Goal: Information Seeking & Learning: Compare options

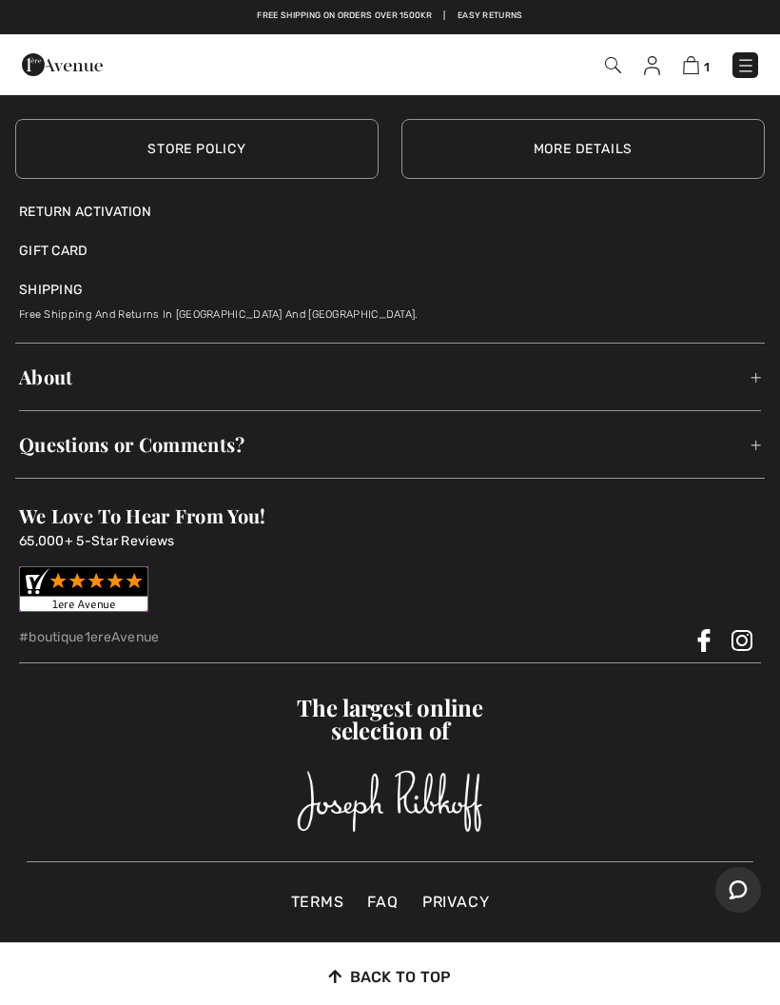
click at [693, 59] on img at bounding box center [691, 65] width 16 height 18
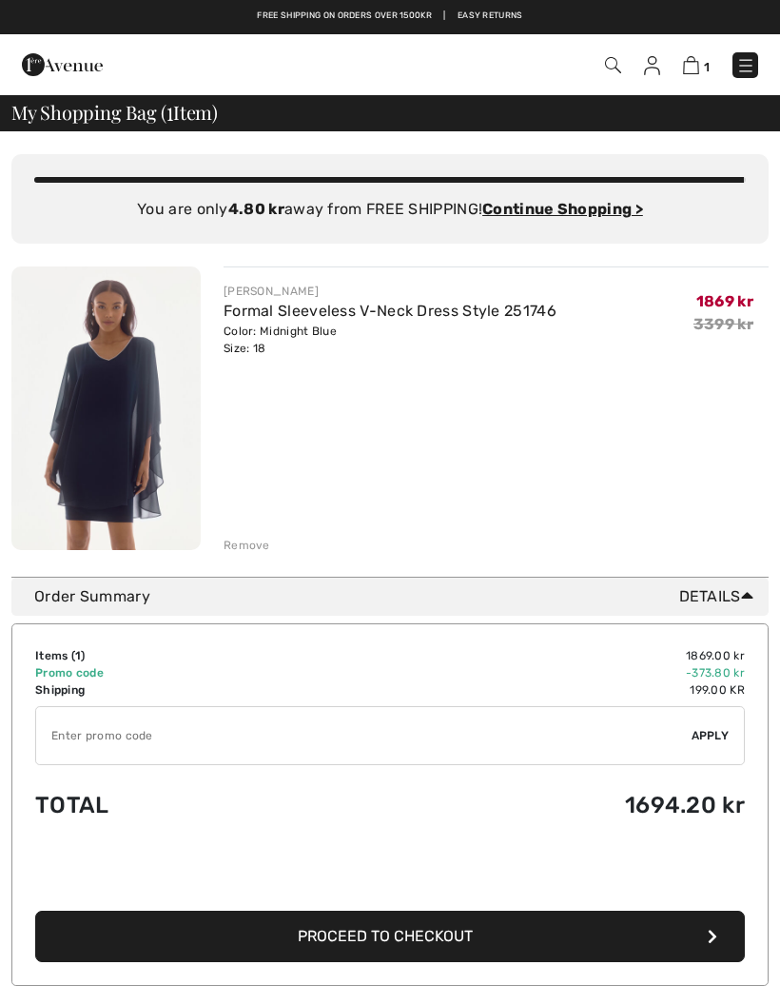
click at [736, 73] on img at bounding box center [745, 65] width 19 height 19
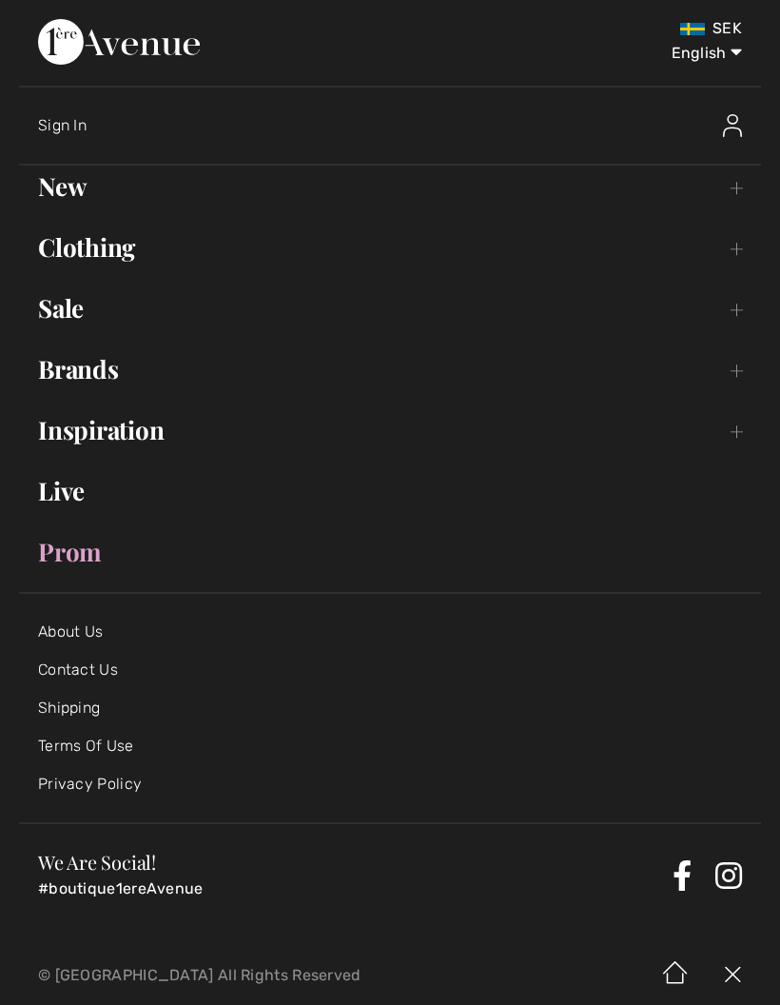
click at [113, 250] on link "Clothing Toggle submenu" at bounding box center [390, 247] width 742 height 42
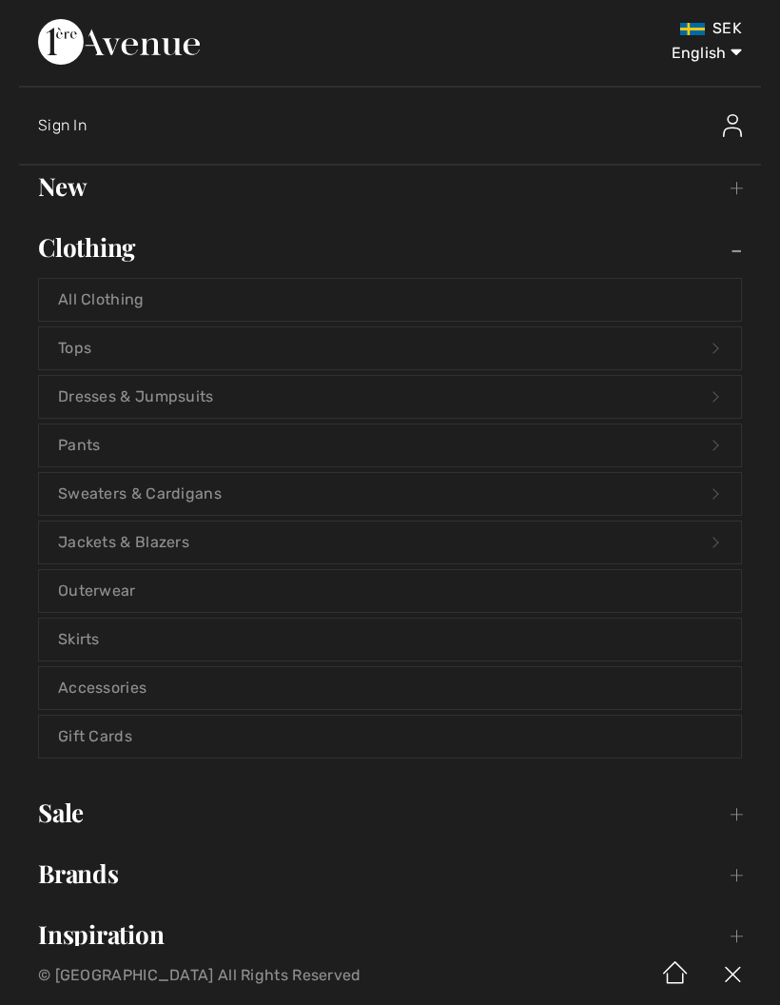
click at [199, 400] on link "Dresses & Jumpsuits Open submenu" at bounding box center [390, 397] width 702 height 42
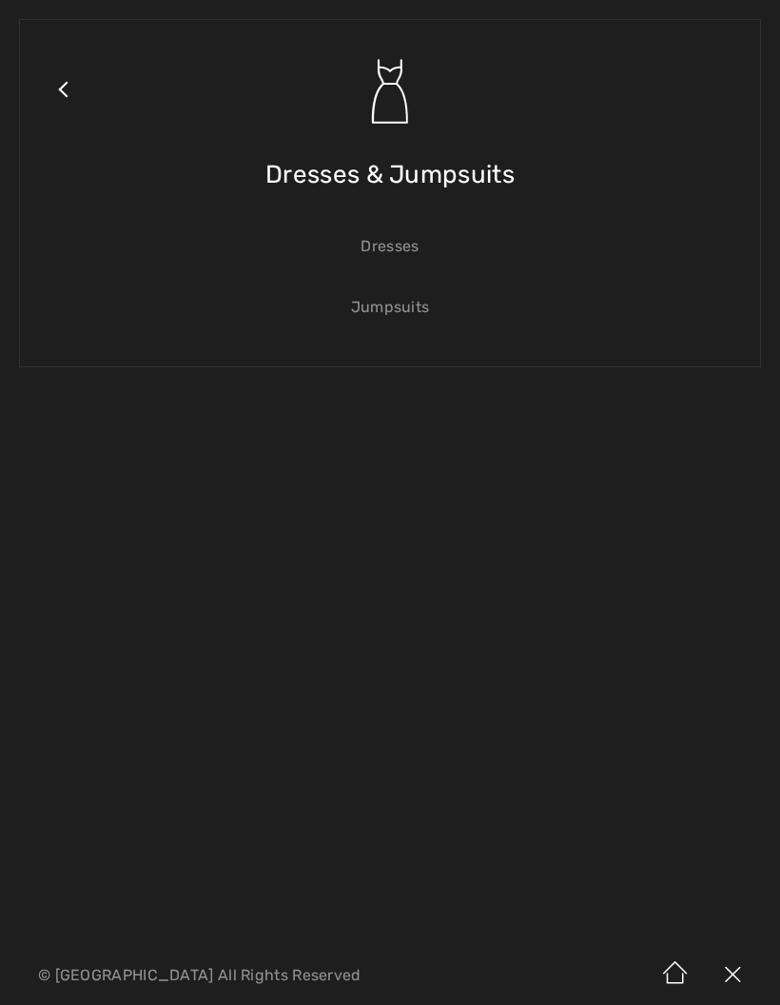
click at [396, 245] on link "Dresses" at bounding box center [390, 246] width 702 height 42
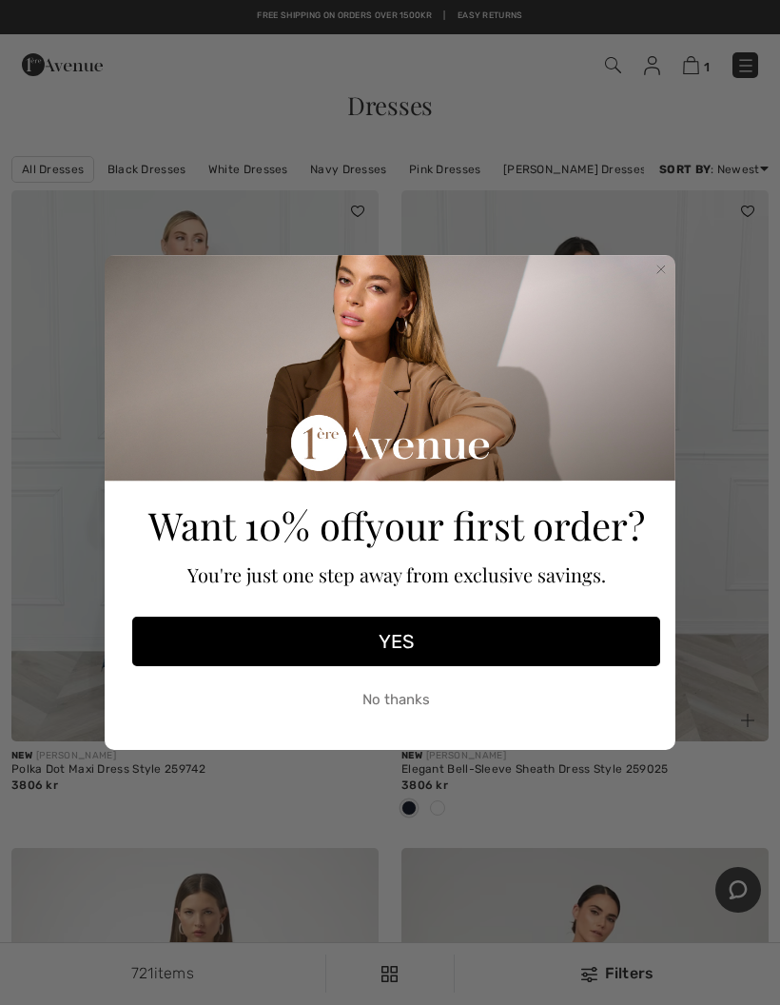
click at [657, 262] on circle "Close dialog" at bounding box center [662, 270] width 18 height 18
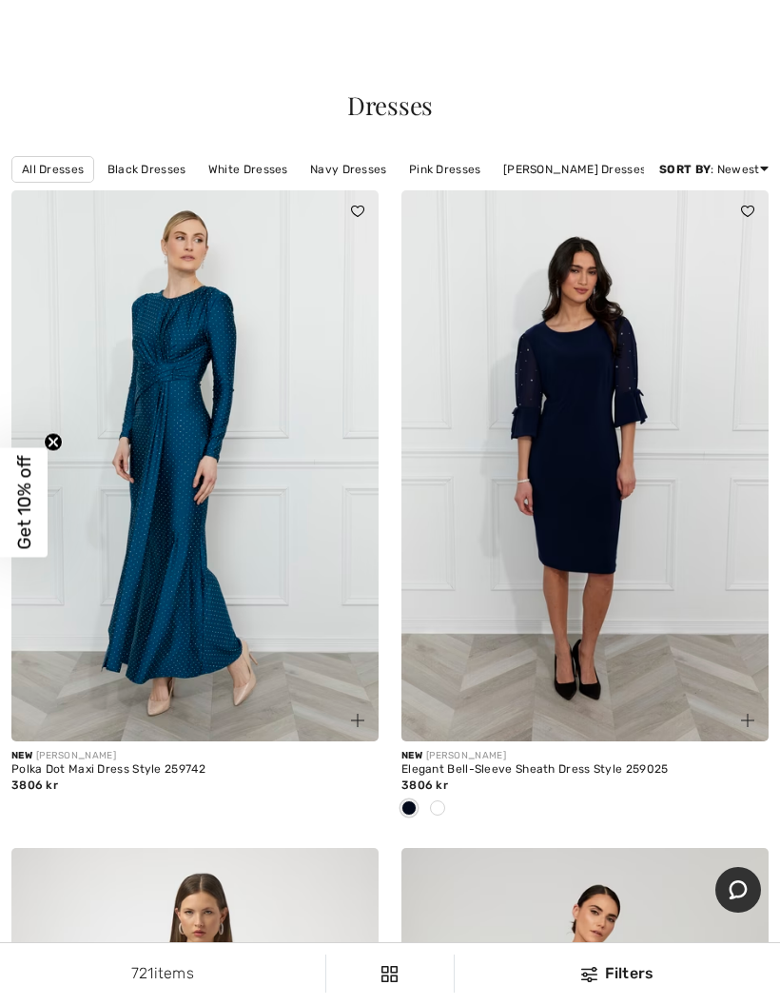
click at [279, 459] on img at bounding box center [194, 465] width 367 height 551
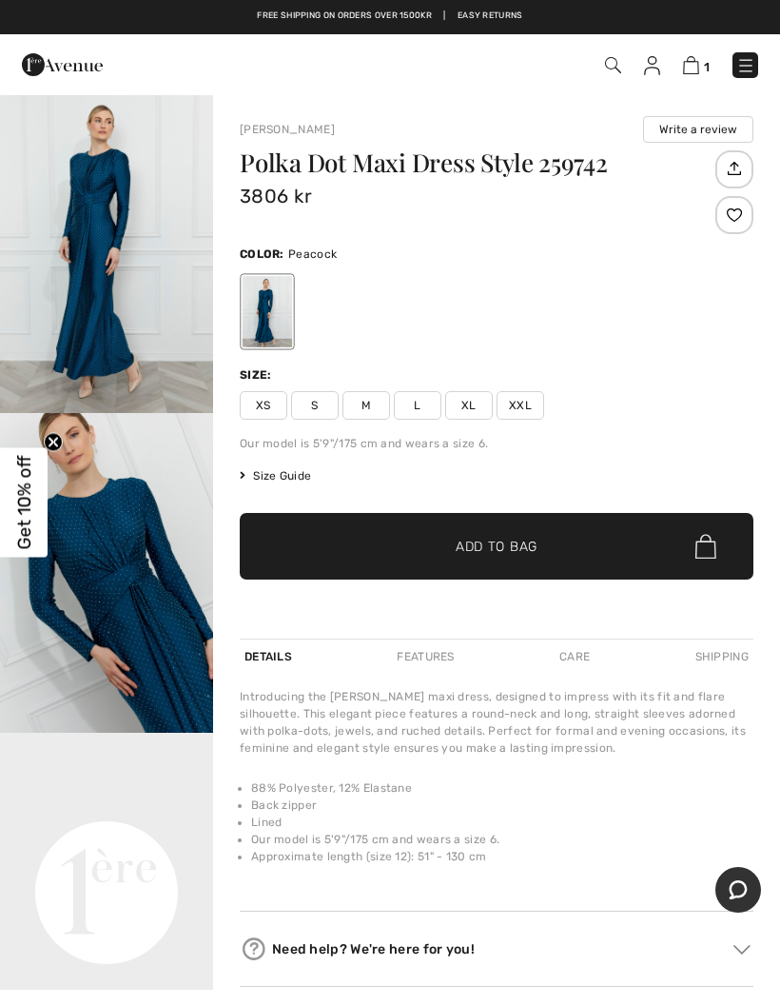
click at [123, 283] on img "1 / 4" at bounding box center [106, 253] width 213 height 320
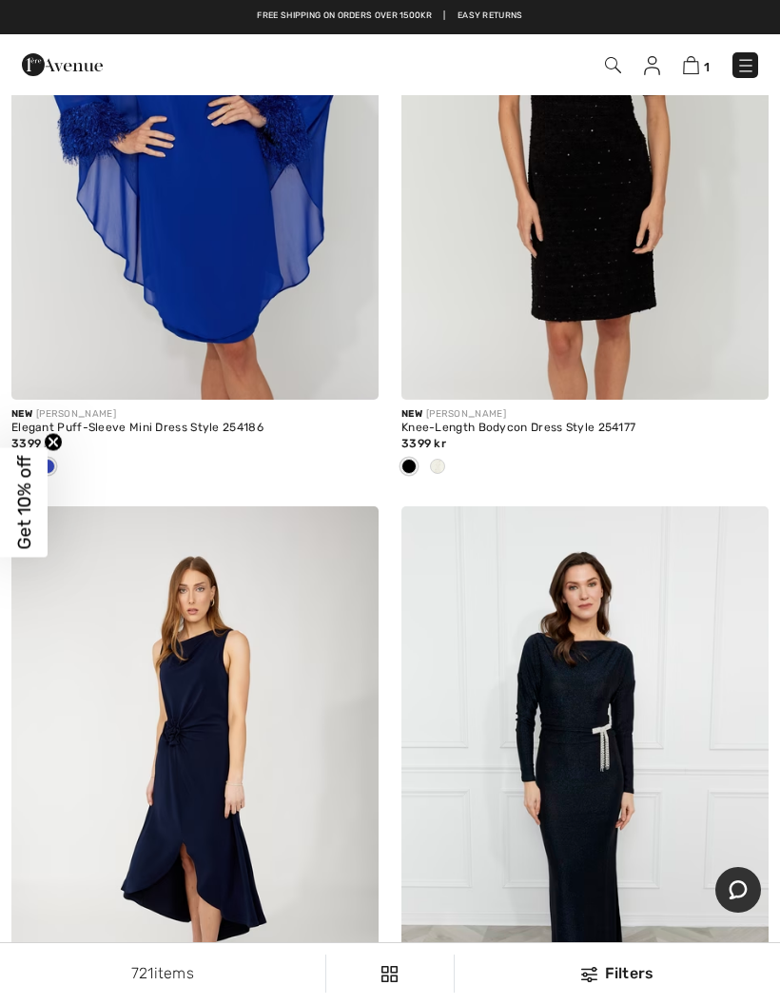
scroll to position [2906, 0]
click at [204, 712] on img at bounding box center [194, 782] width 367 height 551
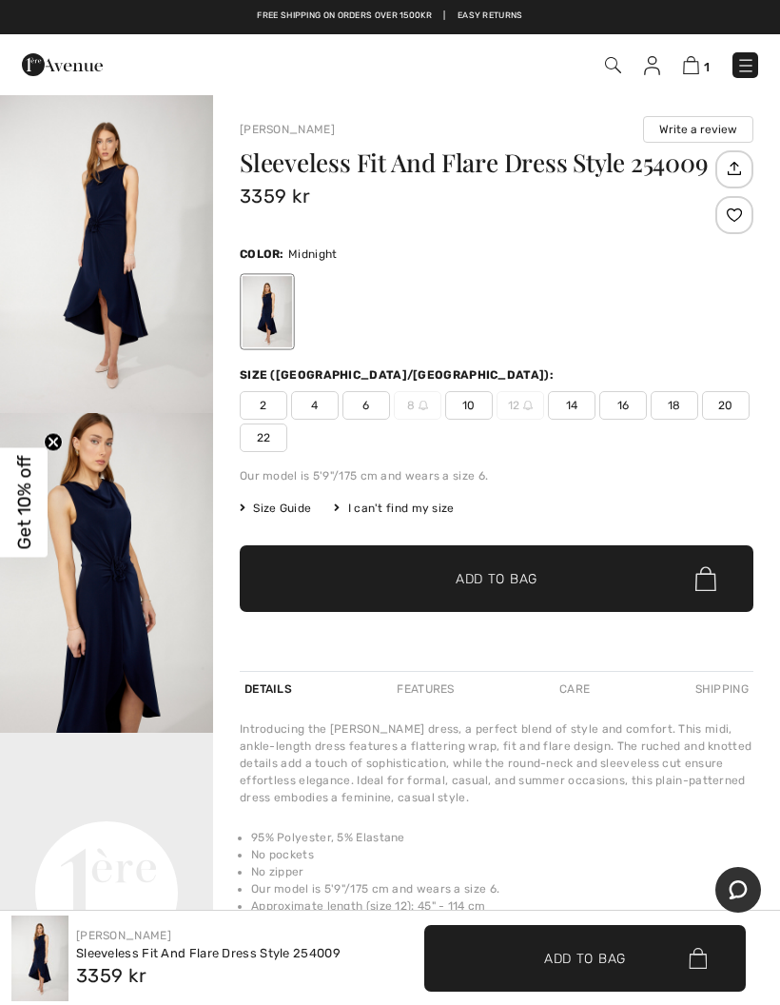
click at [134, 326] on img "1 / 8" at bounding box center [106, 253] width 213 height 320
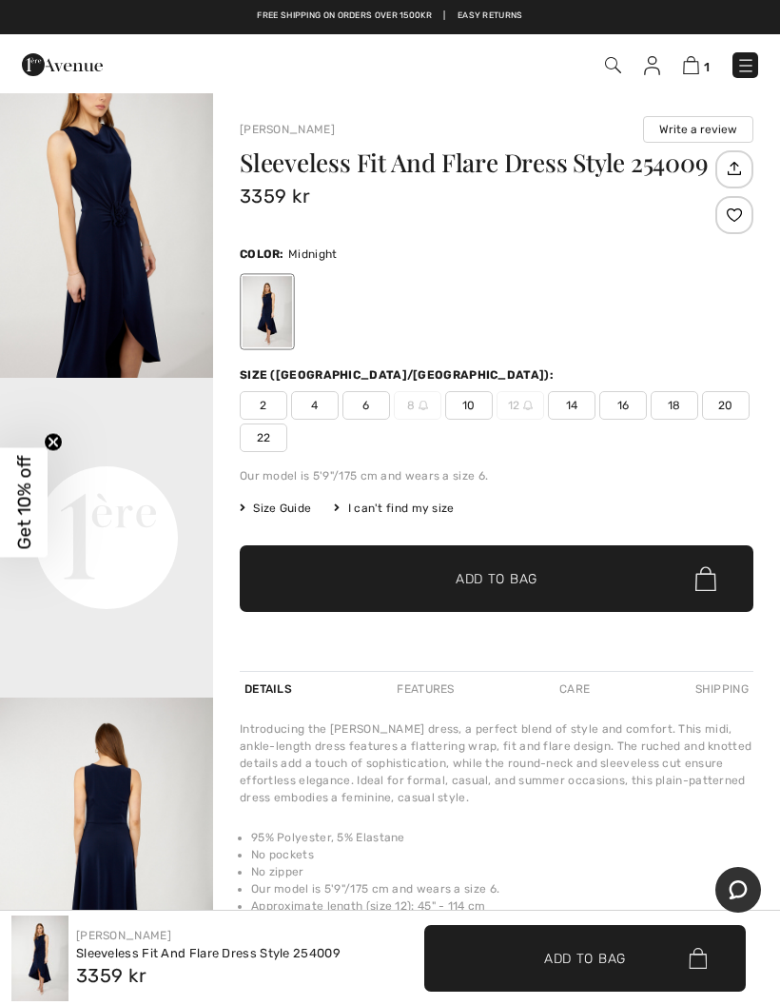
scroll to position [360, 0]
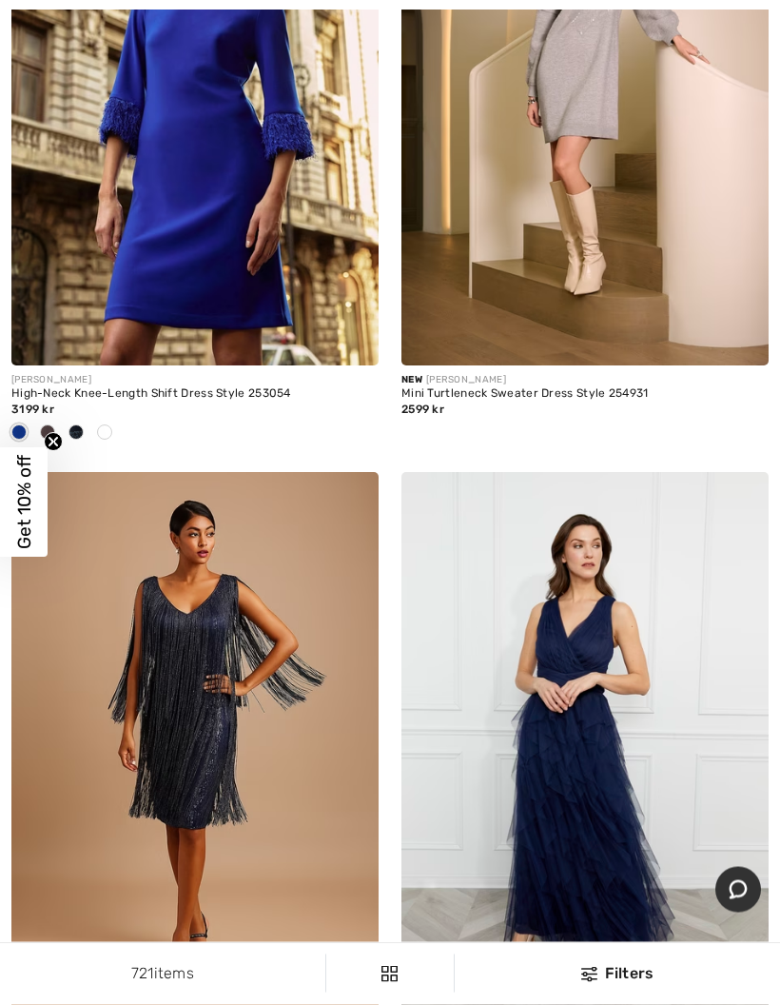
scroll to position [4981, 0]
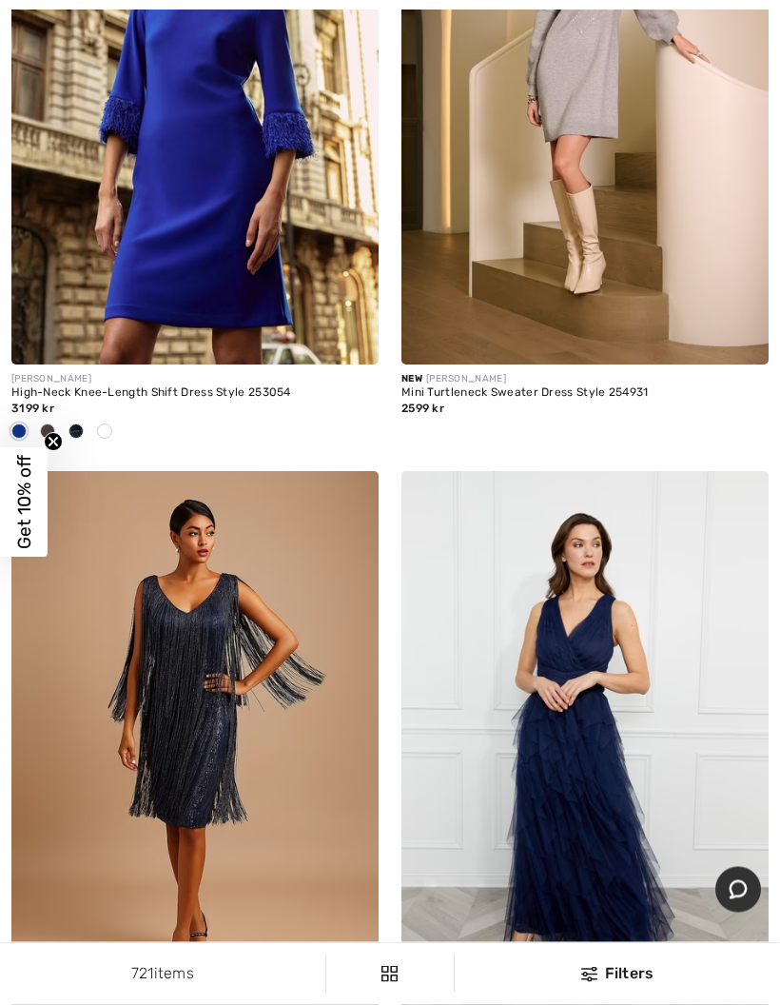
click at [236, 712] on img at bounding box center [194, 747] width 367 height 551
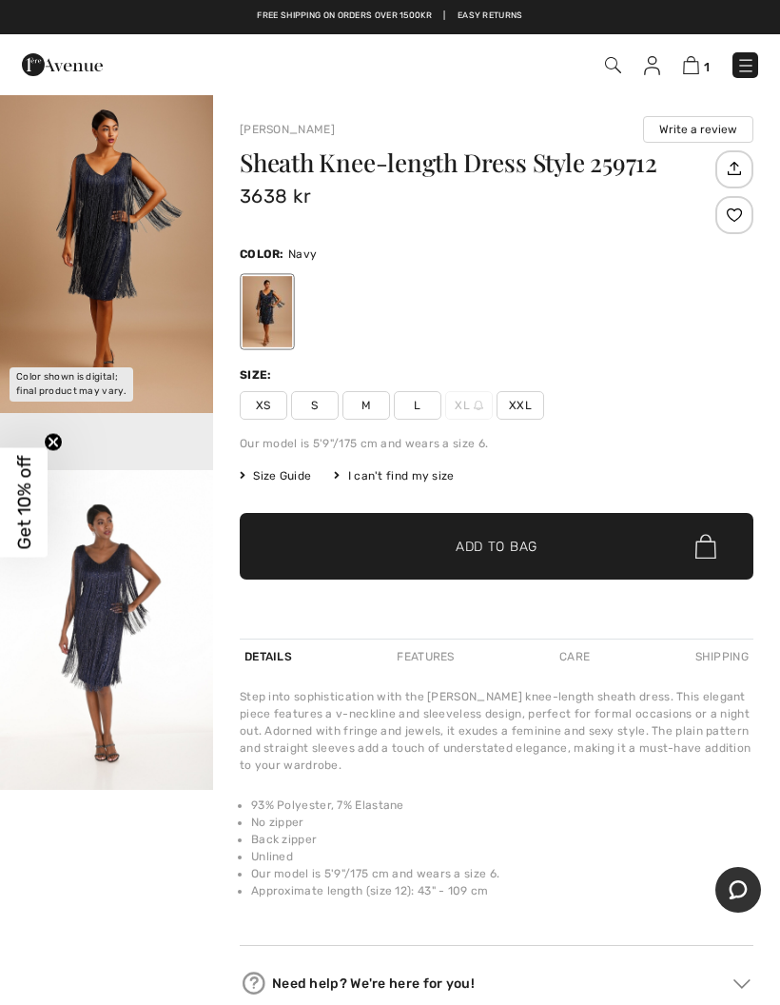
click at [127, 264] on img "1 / 2" at bounding box center [106, 253] width 213 height 320
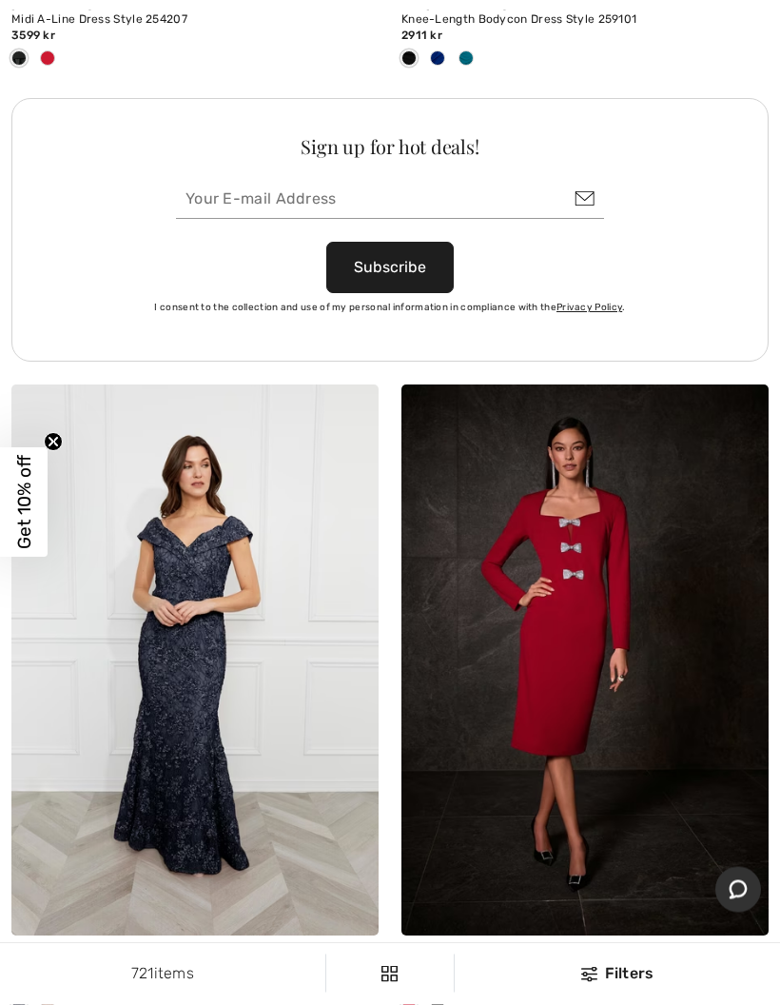
scroll to position [7920, 0]
click at [193, 688] on img at bounding box center [194, 659] width 367 height 551
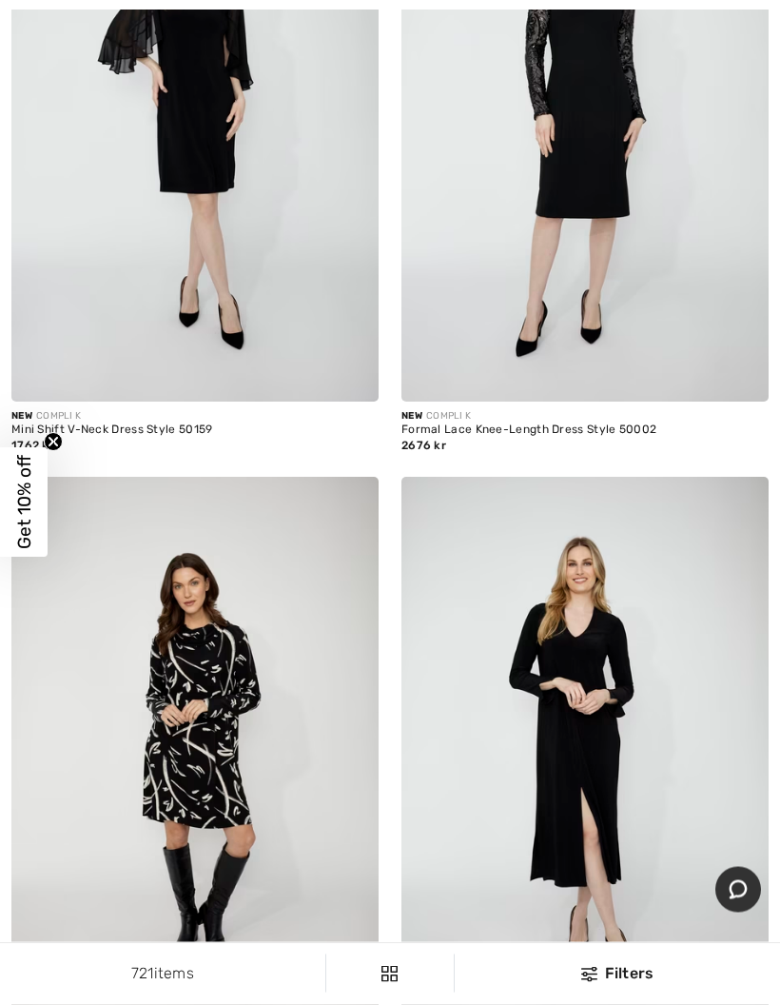
scroll to position [10425, 0]
click at [616, 728] on img at bounding box center [584, 752] width 367 height 551
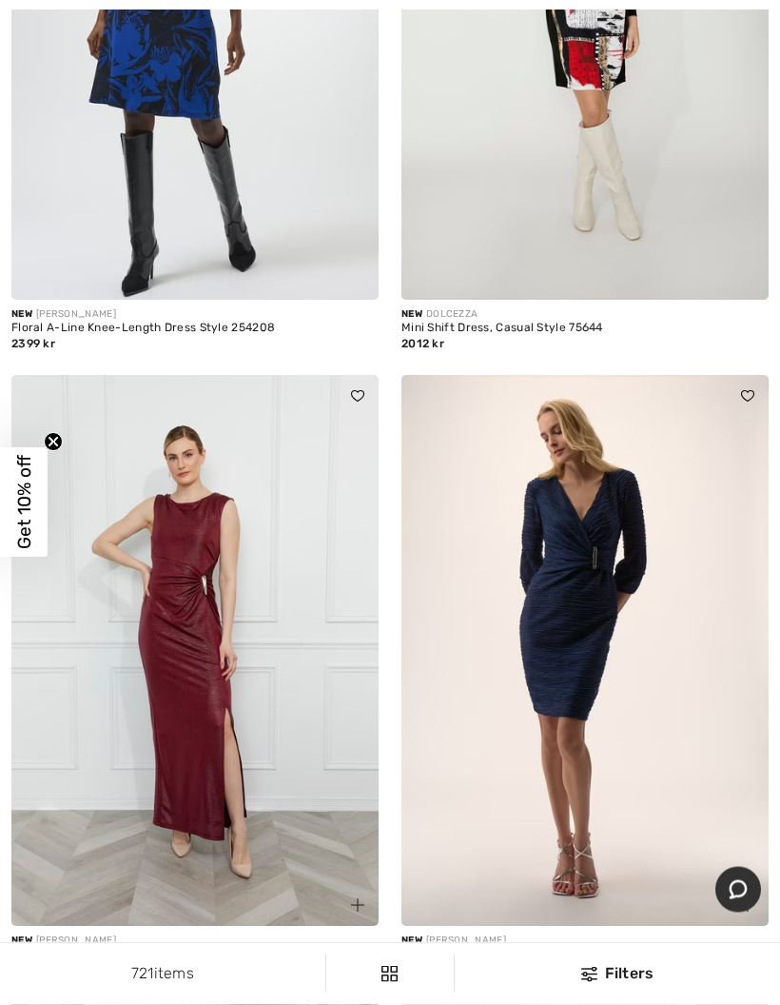
scroll to position [14412, 0]
click at [201, 655] on img at bounding box center [194, 649] width 367 height 551
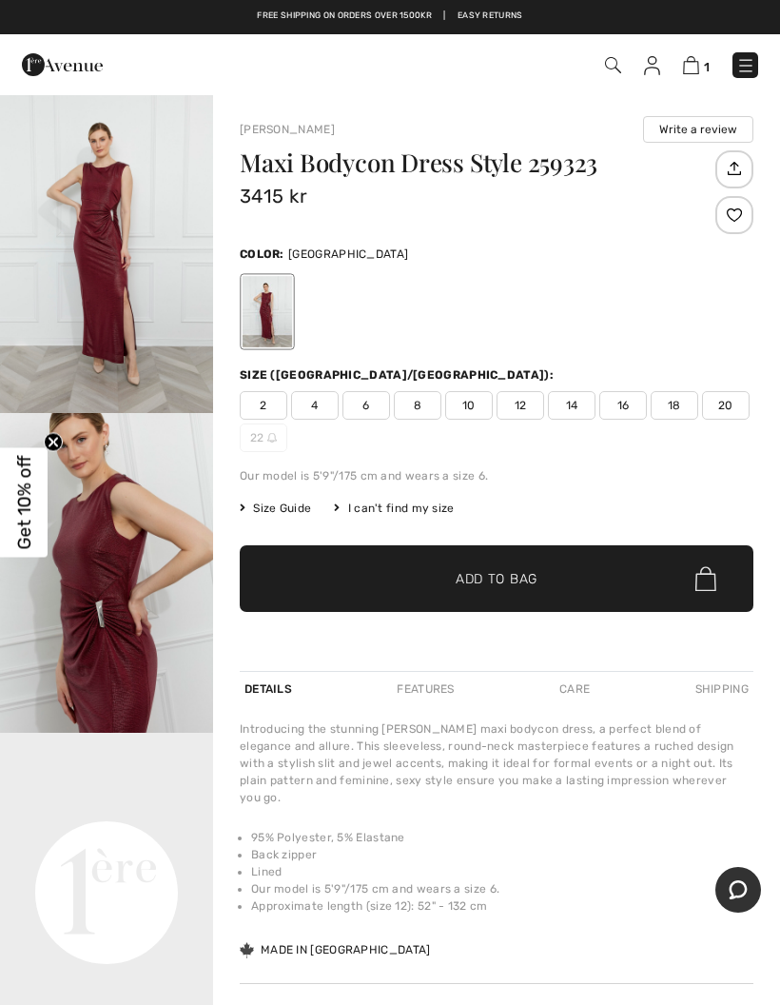
click at [118, 311] on img "1 / 4" at bounding box center [106, 253] width 213 height 320
click at [166, 776] on video "Your browser does not support the video tag." at bounding box center [106, 785] width 213 height 107
click at [174, 827] on video "Your browser does not support the video tag." at bounding box center [106, 785] width 213 height 107
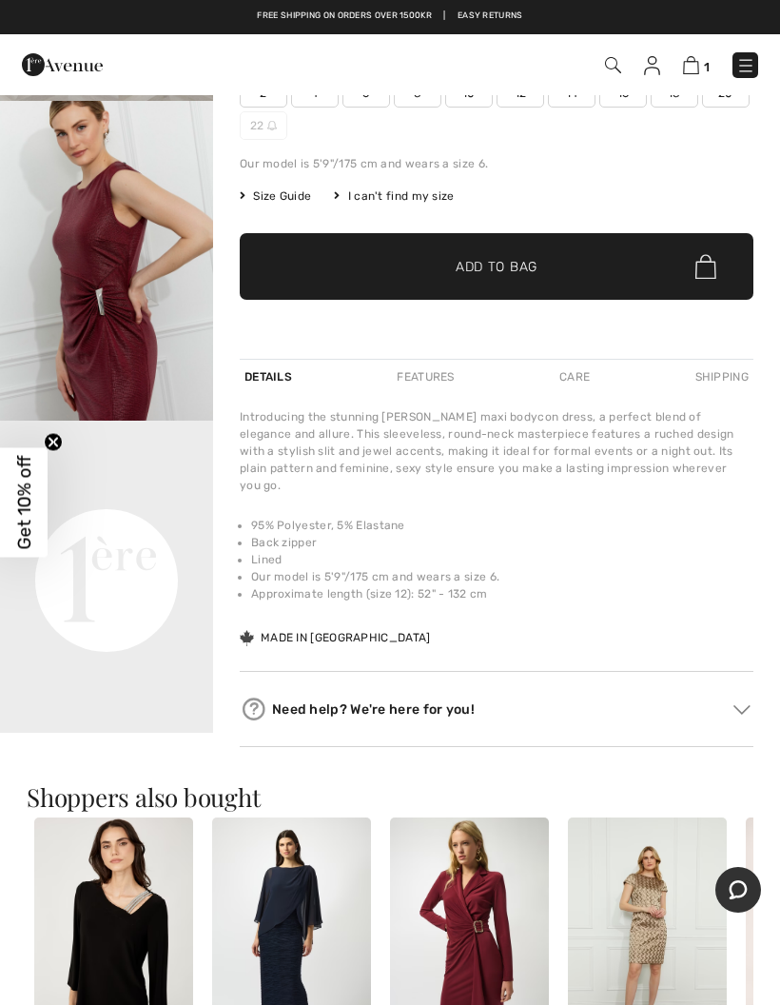
scroll to position [314, 0]
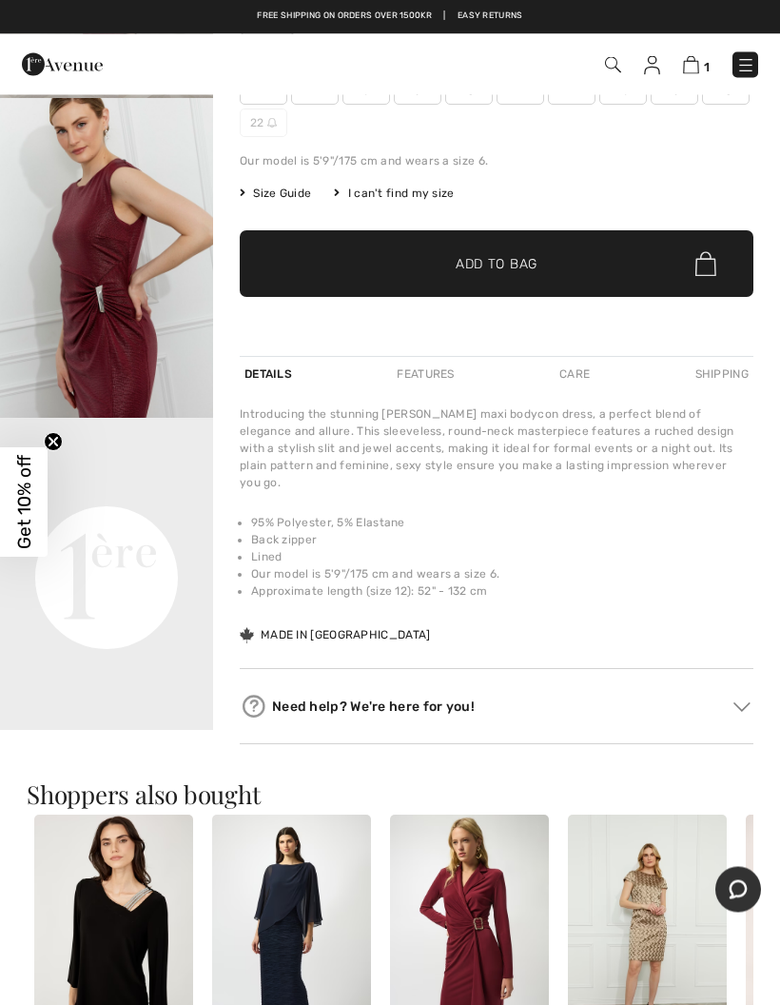
click at [172, 525] on video "Your browser does not support the video tag." at bounding box center [106, 472] width 213 height 107
click at [153, 525] on video "Your browser does not support the video tag." at bounding box center [106, 472] width 213 height 107
click at [152, 525] on video "Your browser does not support the video tag." at bounding box center [106, 472] width 213 height 107
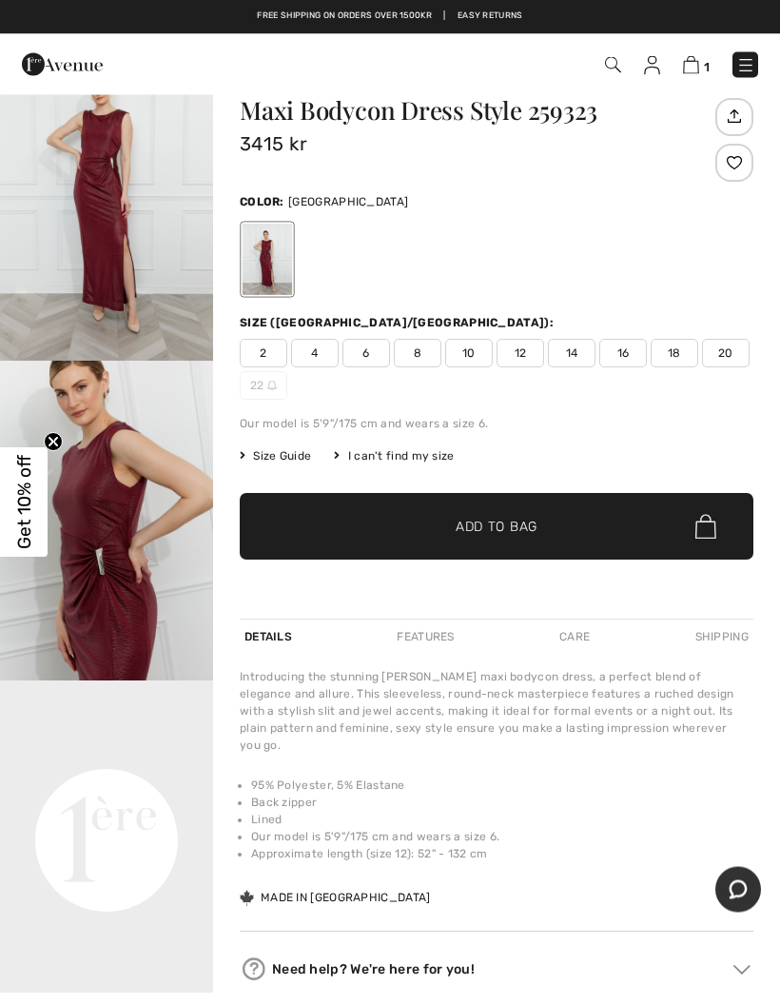
scroll to position [0, 0]
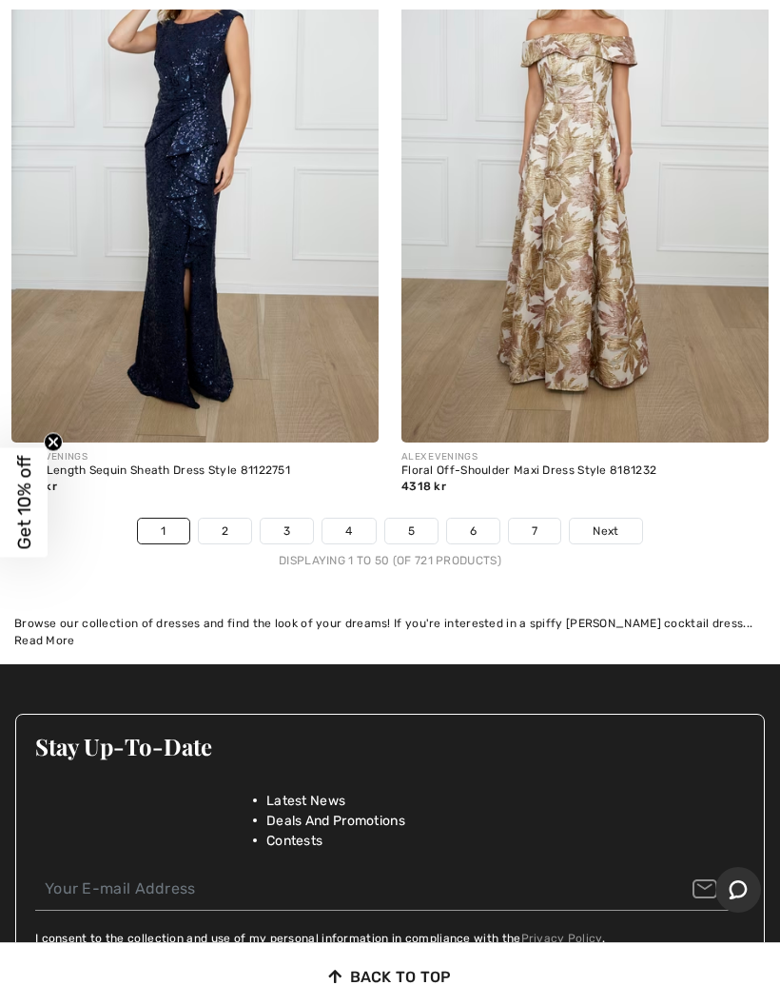
scroll to position [16469, 0]
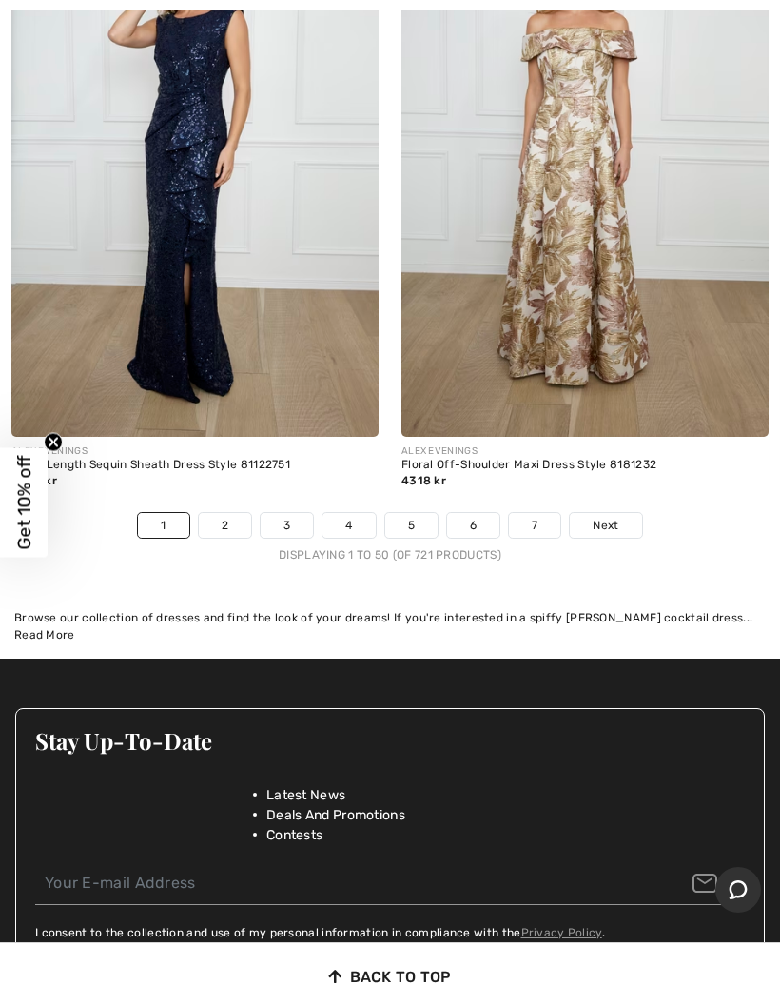
click at [615, 517] on span "Next" at bounding box center [606, 525] width 26 height 17
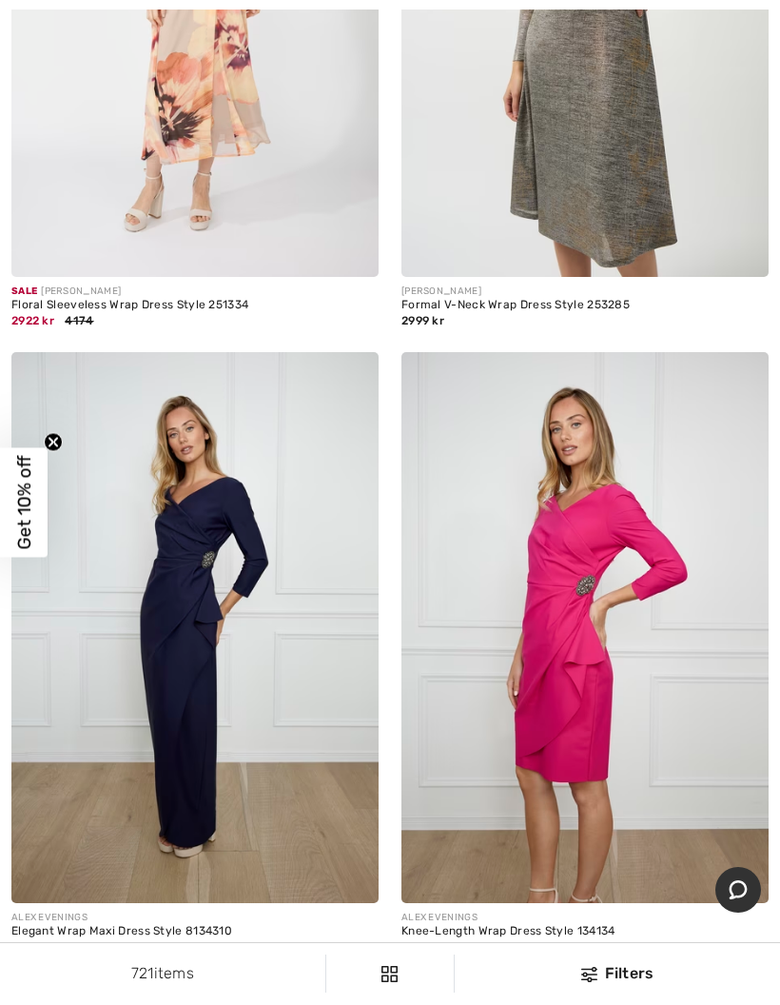
scroll to position [2427, 0]
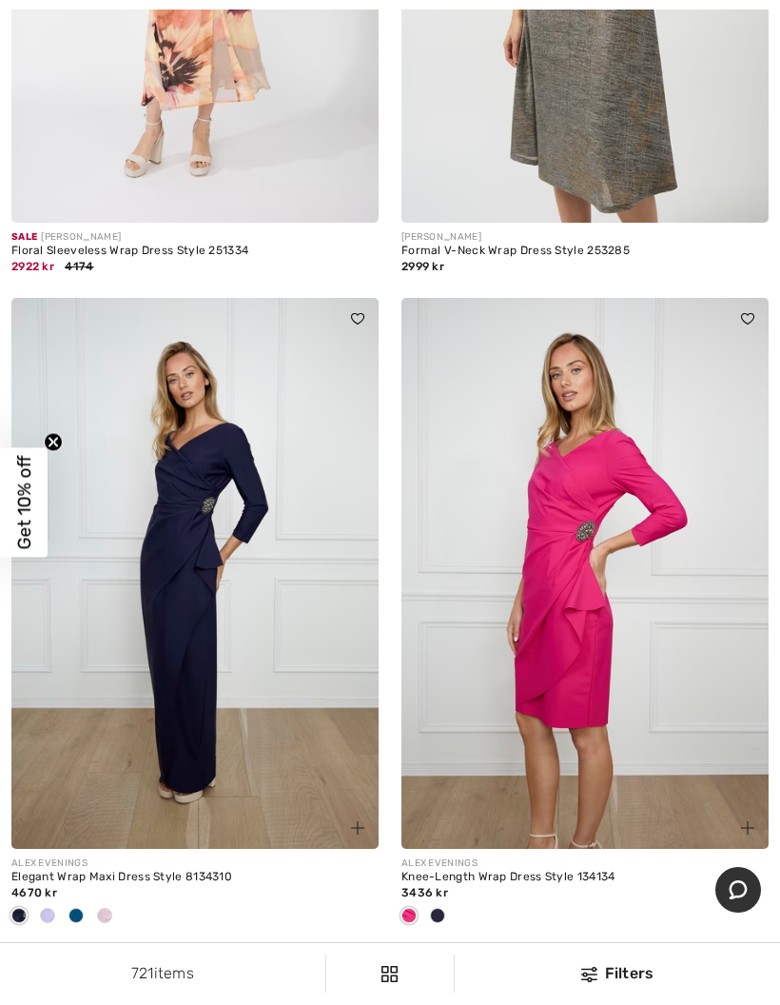
click at [53, 905] on div at bounding box center [47, 916] width 29 height 31
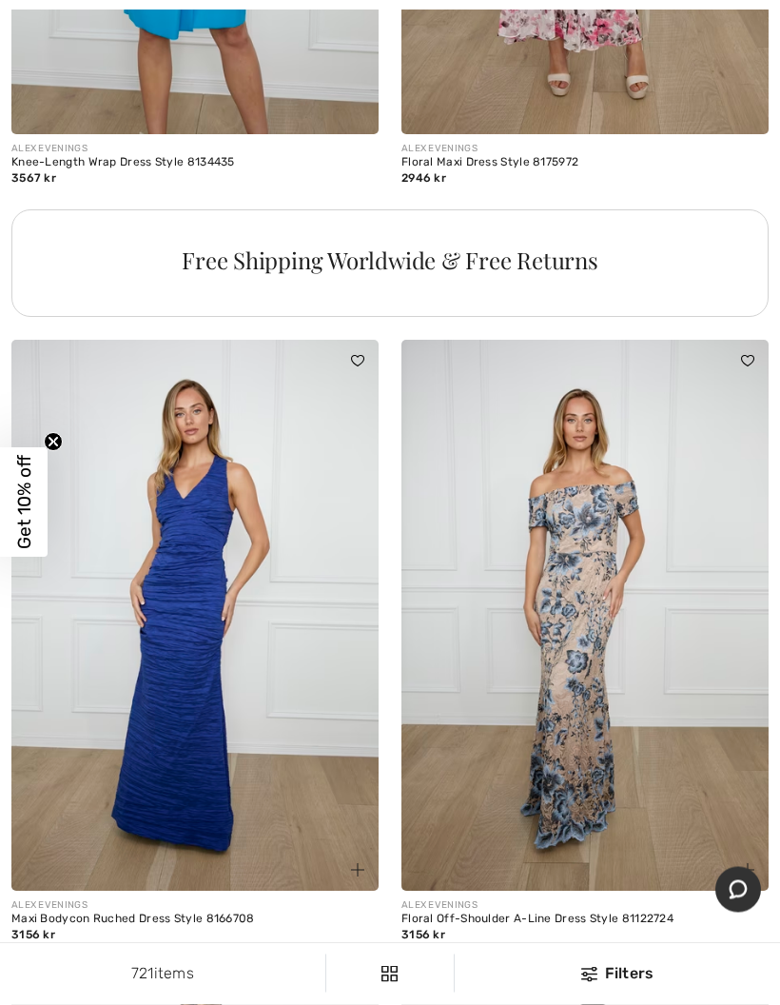
scroll to position [3799, 0]
click at [595, 750] on img at bounding box center [584, 614] width 367 height 551
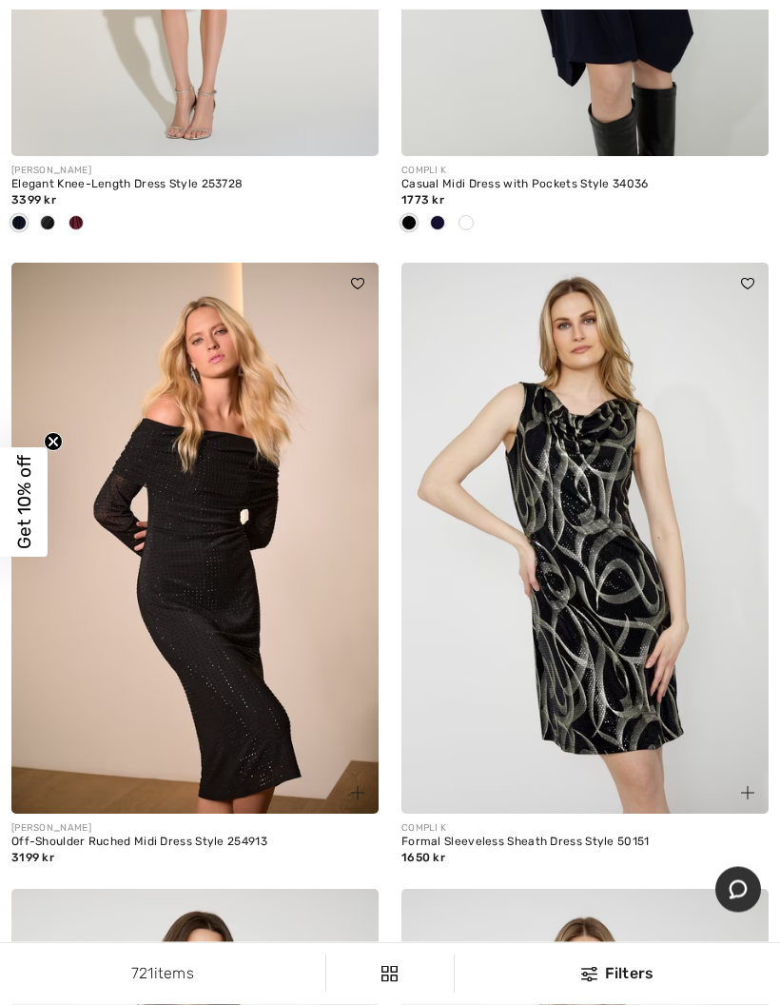
scroll to position [9231, 0]
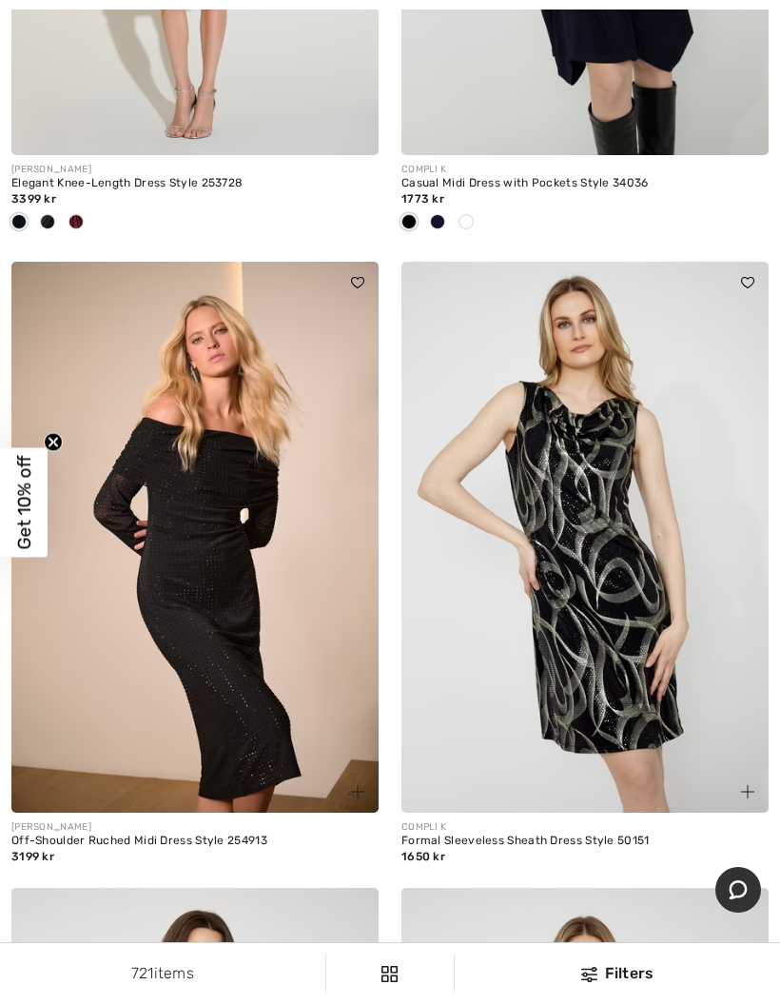
click at [230, 705] on img at bounding box center [194, 537] width 367 height 551
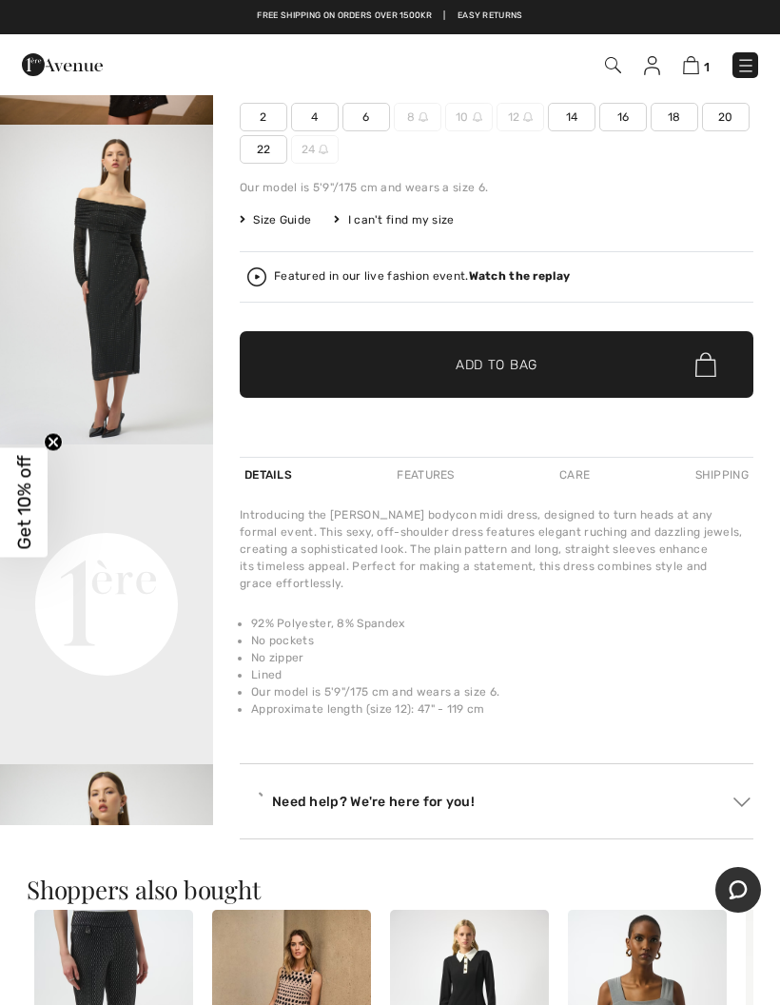
scroll to position [296, 0]
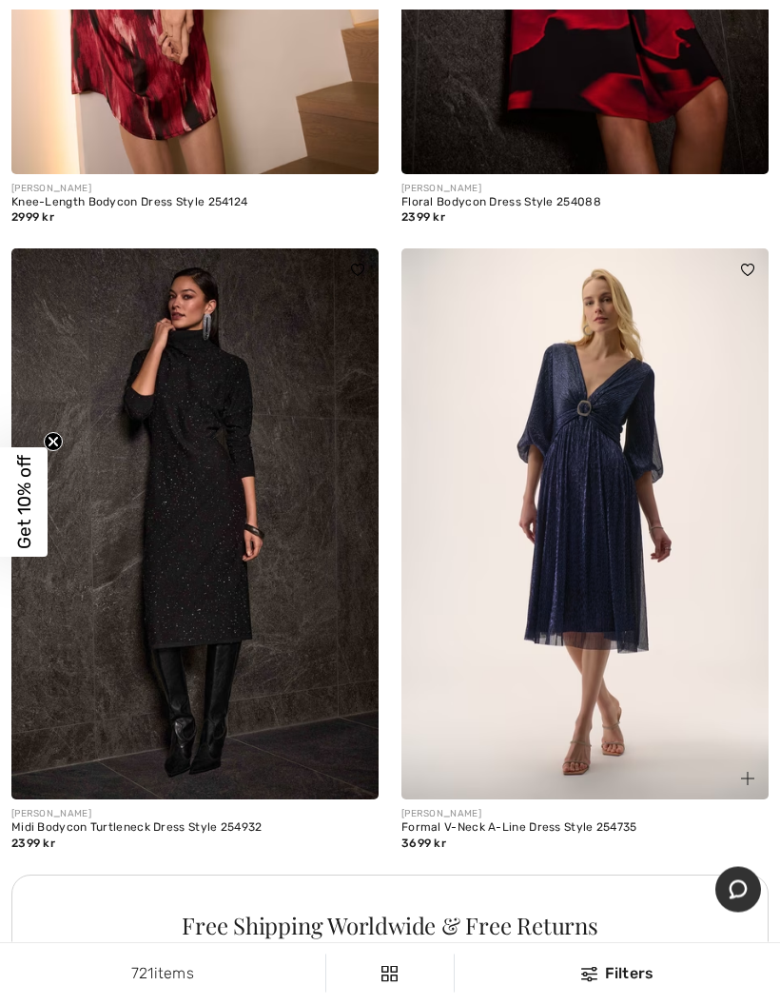
scroll to position [11122, 0]
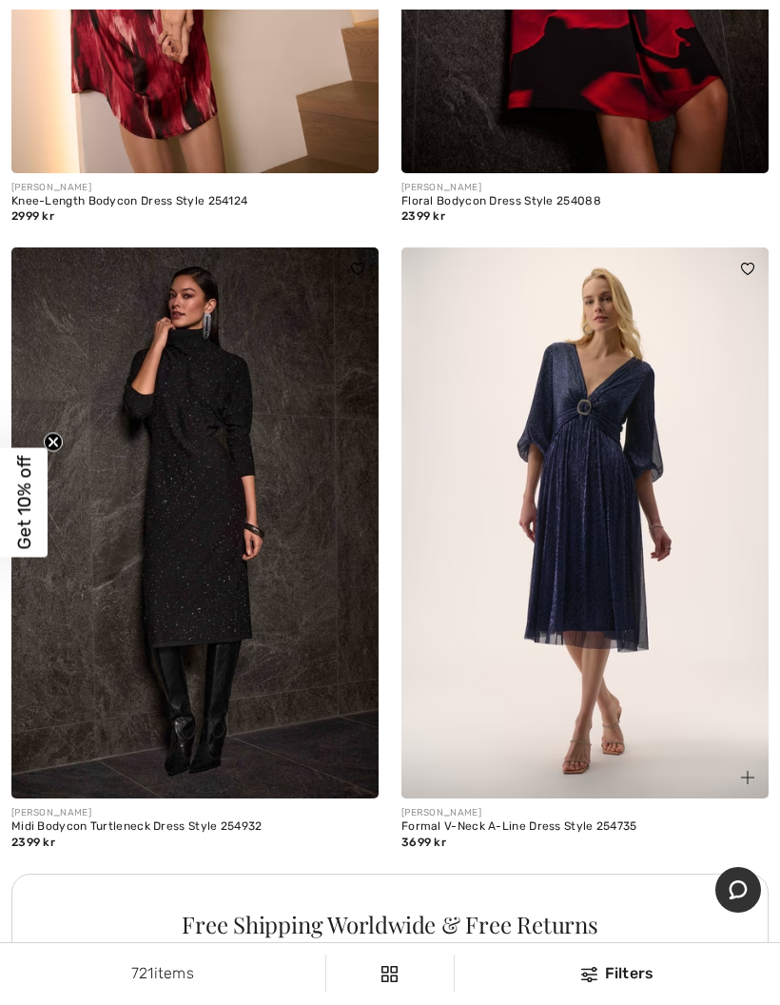
click at [613, 567] on img at bounding box center [584, 522] width 367 height 551
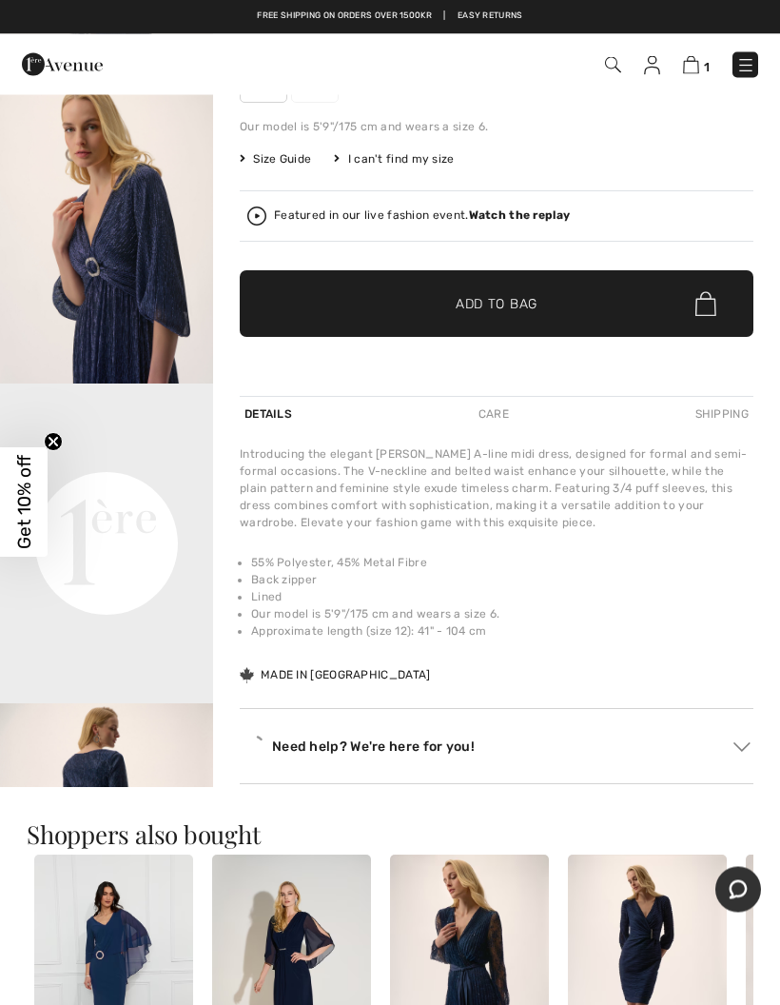
scroll to position [350, 0]
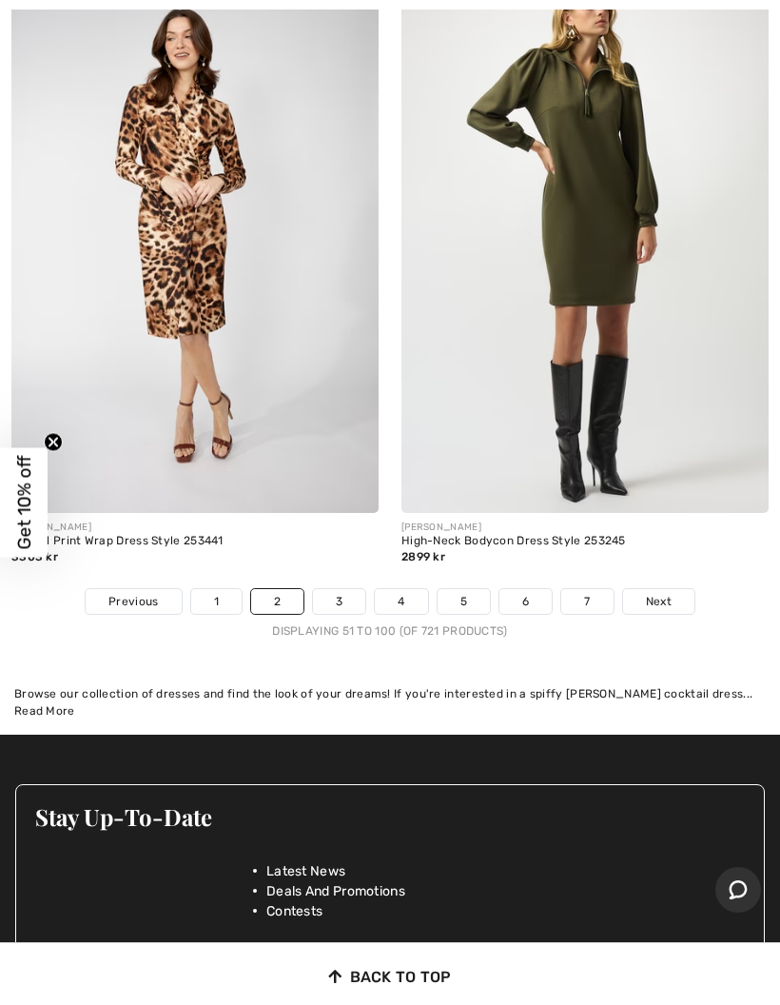
scroll to position [16269, 0]
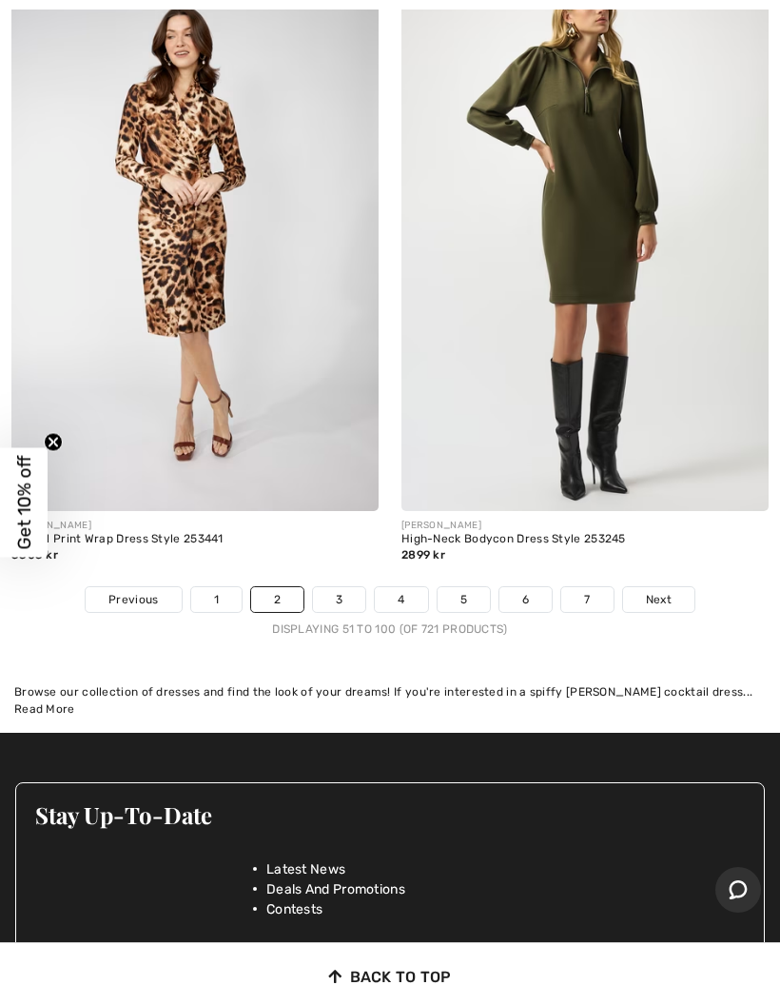
click at [660, 587] on link "Next" at bounding box center [658, 599] width 71 height 25
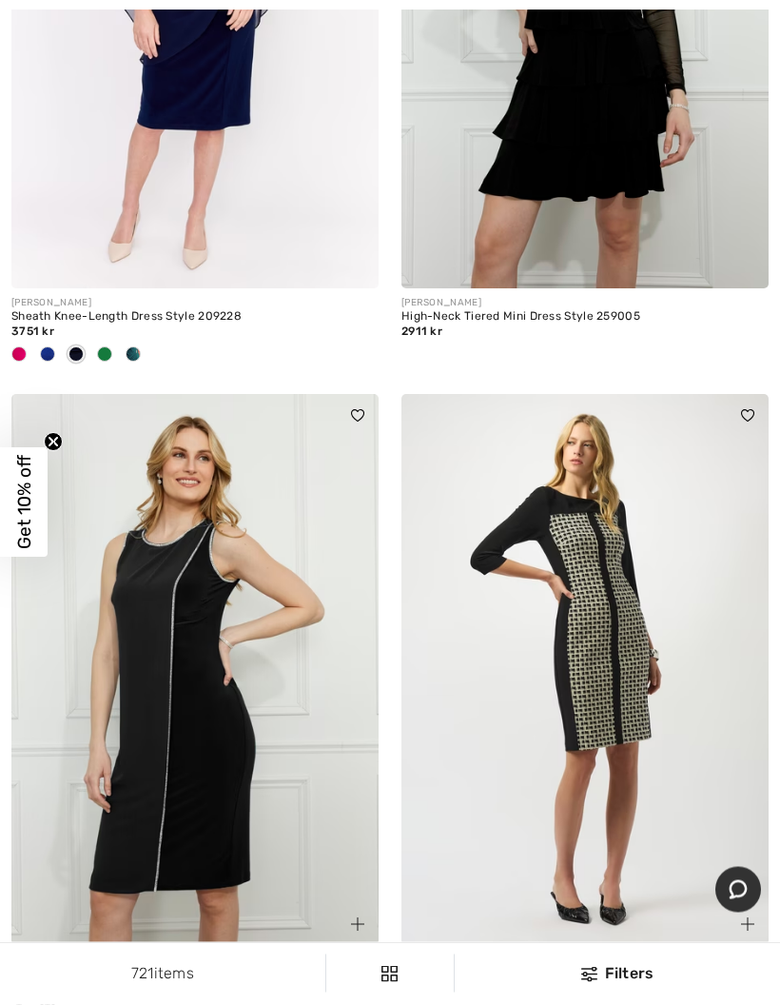
scroll to position [11101, 0]
click at [182, 727] on img at bounding box center [194, 668] width 367 height 551
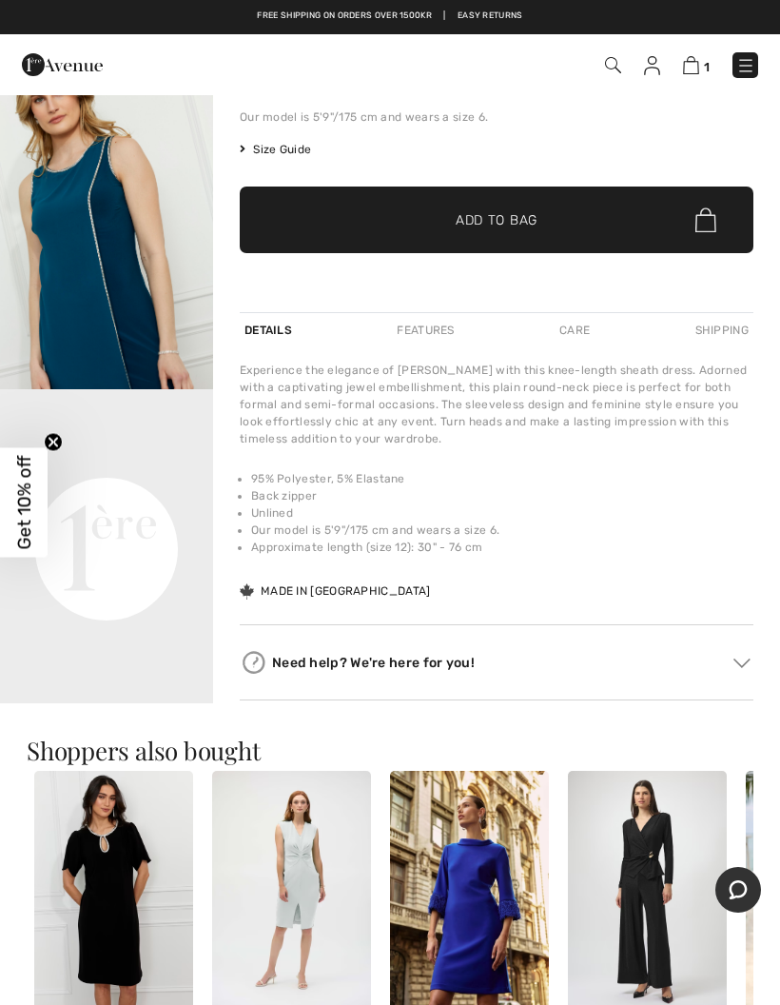
scroll to position [344, 0]
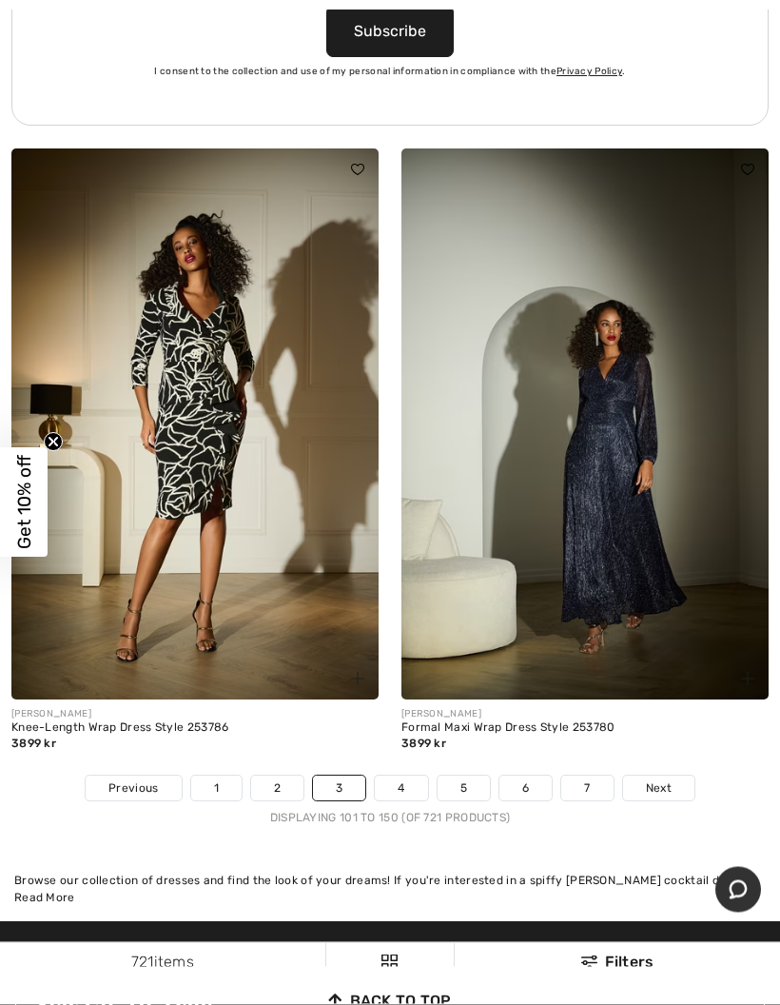
scroll to position [16239, 0]
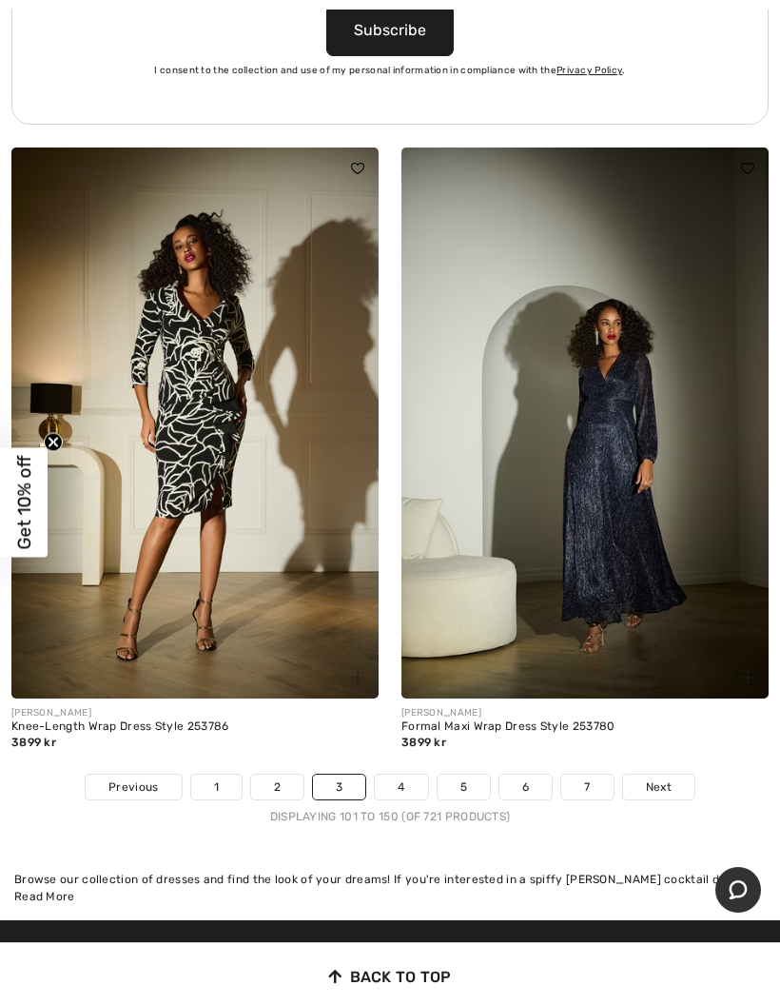
click at [674, 774] on link "Next" at bounding box center [658, 786] width 71 height 25
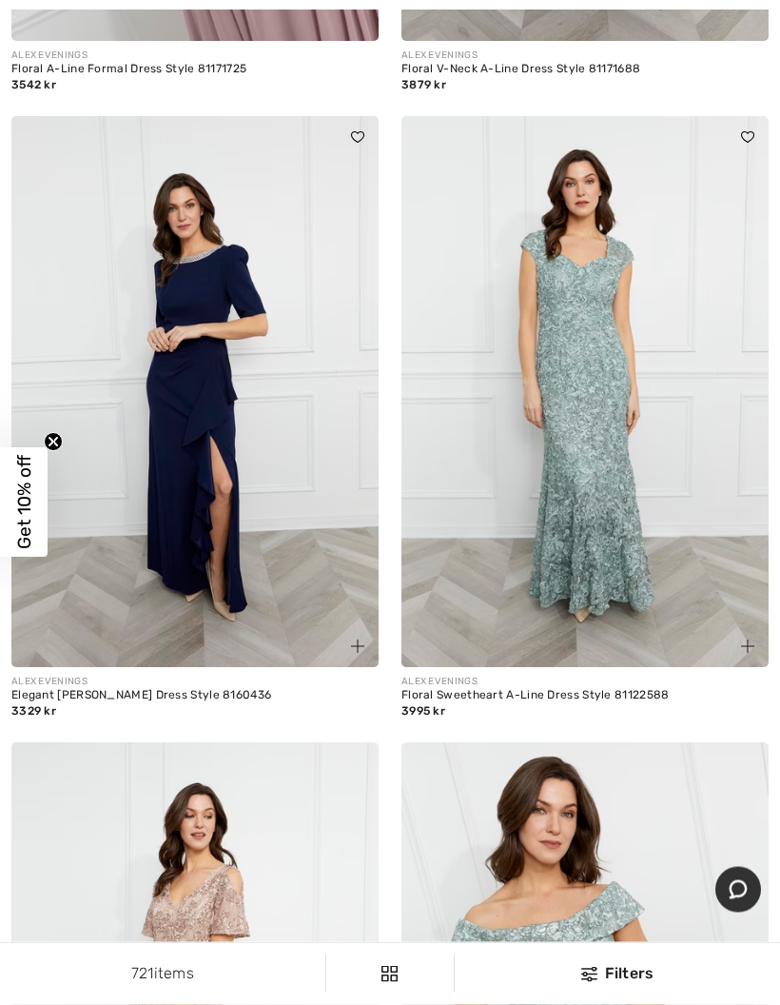
scroll to position [13981, 0]
click at [198, 471] on img at bounding box center [194, 391] width 367 height 551
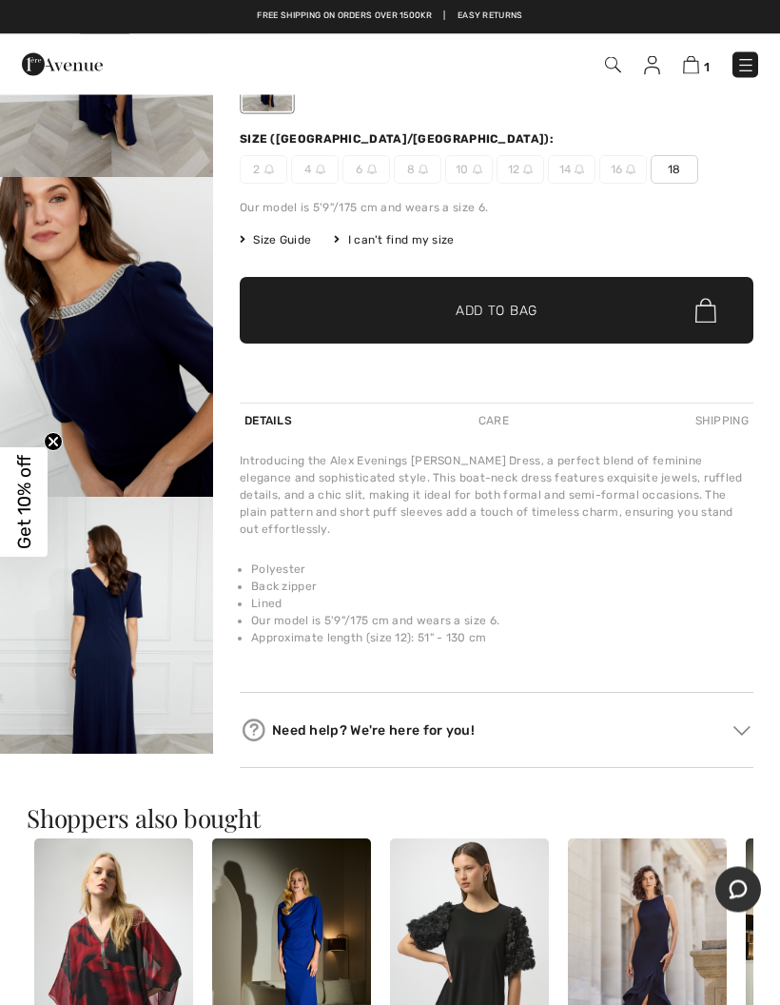
scroll to position [237, 0]
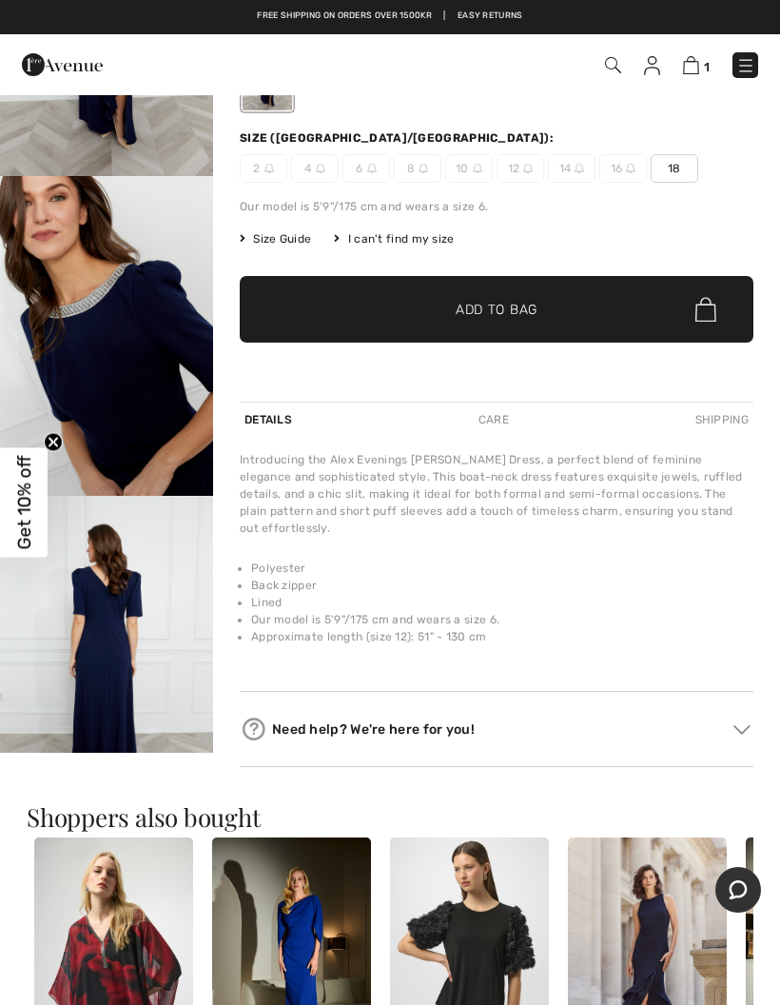
click at [149, 675] on img "3 / 4" at bounding box center [106, 656] width 213 height 320
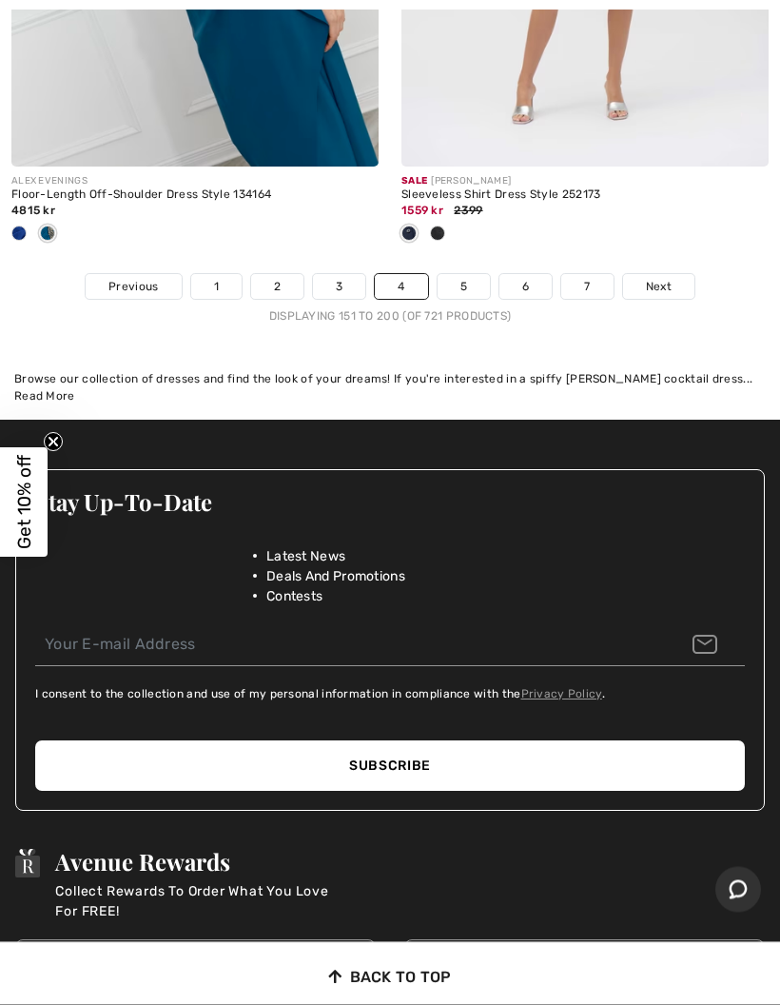
scroll to position [16708, 0]
click at [659, 278] on span "Next" at bounding box center [659, 286] width 26 height 17
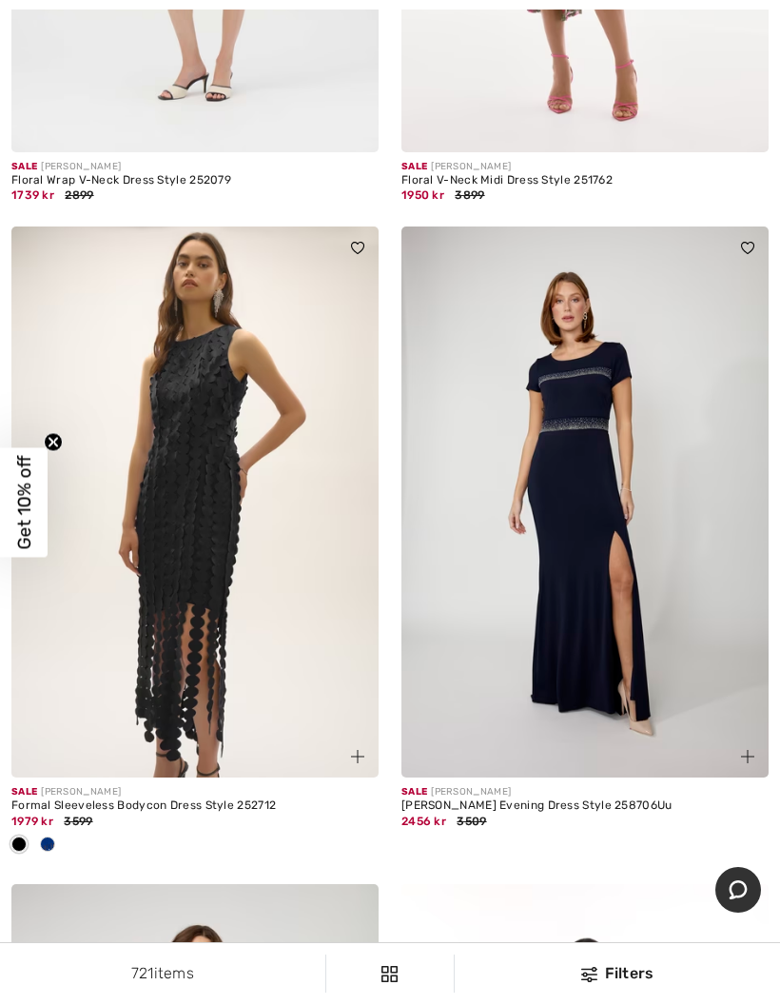
scroll to position [13403, 0]
click at [600, 546] on img at bounding box center [584, 500] width 367 height 551
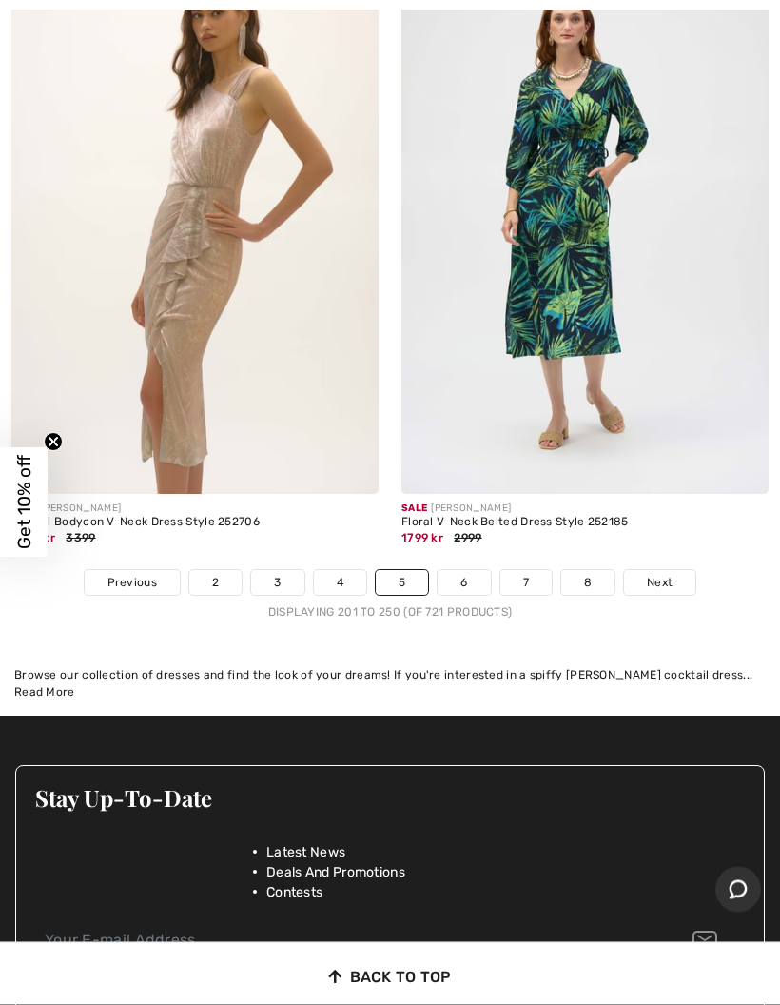
scroll to position [16537, 0]
click at [667, 574] on span "Next" at bounding box center [660, 582] width 26 height 17
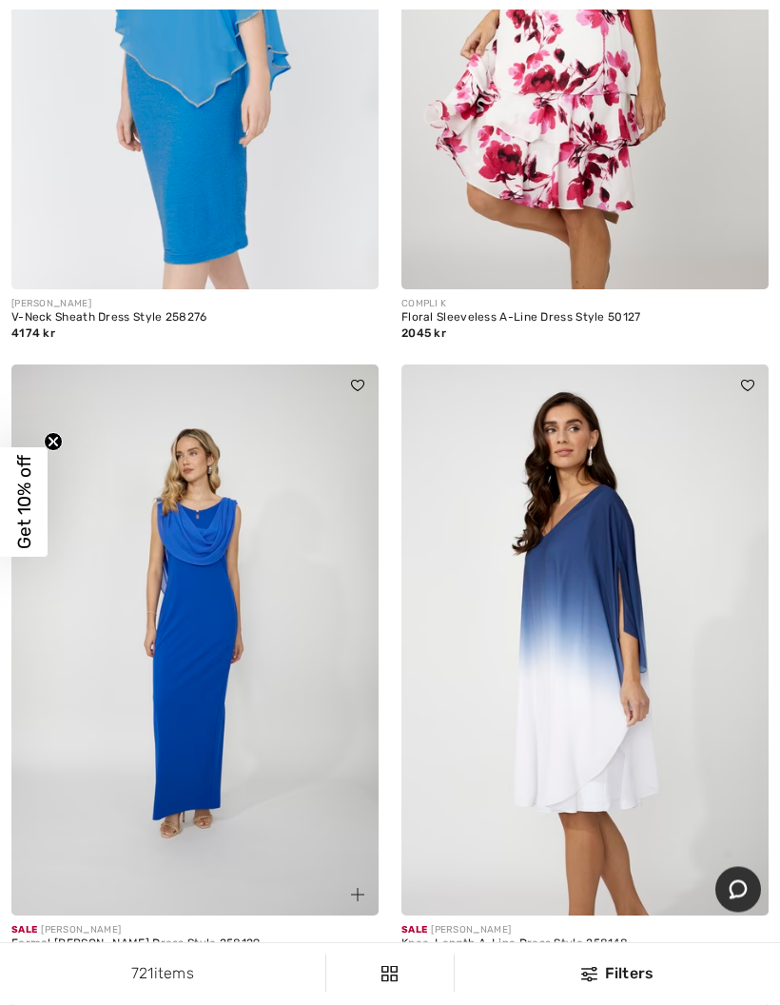
scroll to position [6936, 0]
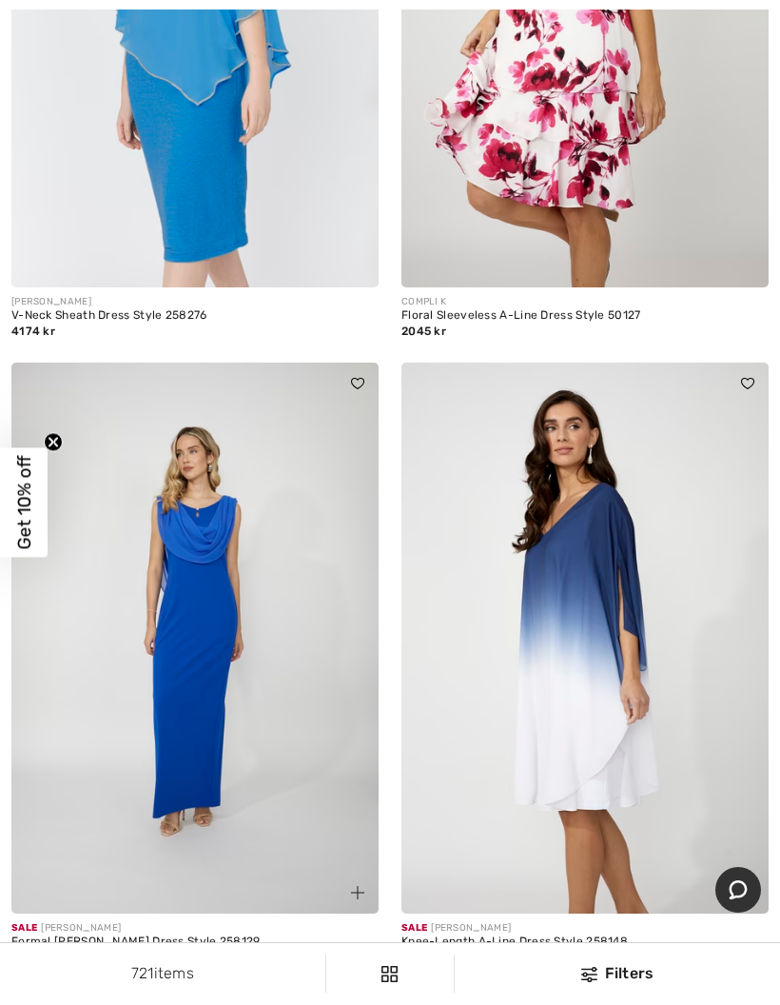
click at [612, 708] on img at bounding box center [584, 637] width 367 height 551
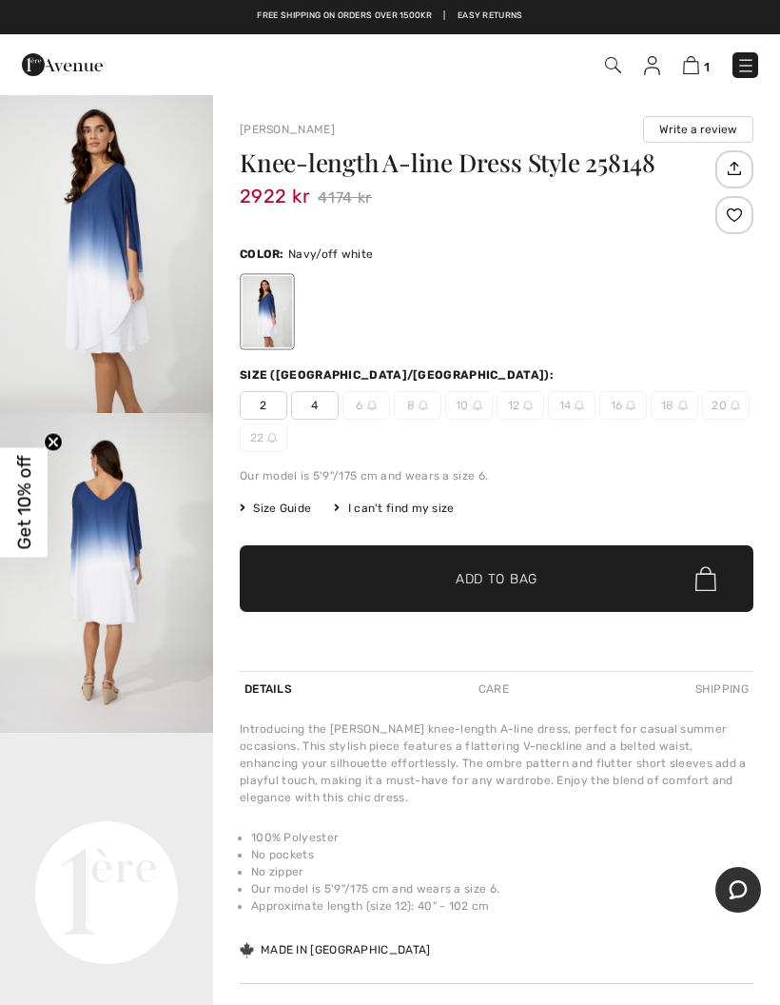
click at [118, 562] on img "2 / 4" at bounding box center [106, 573] width 213 height 320
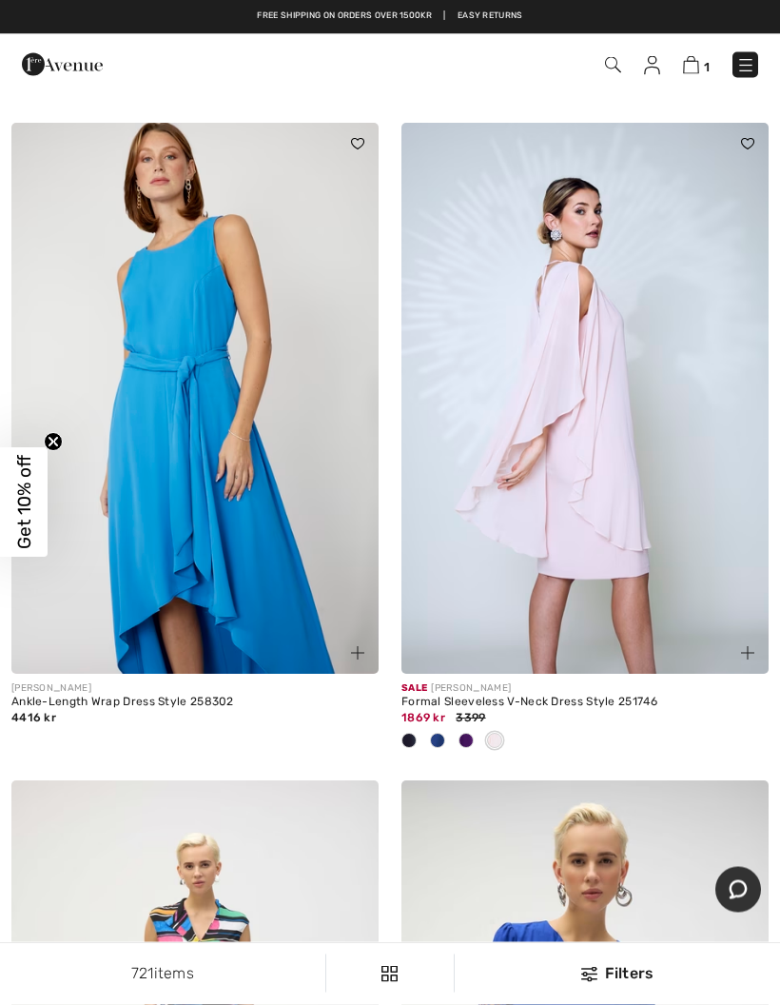
scroll to position [14506, 0]
click at [624, 549] on img at bounding box center [584, 398] width 367 height 551
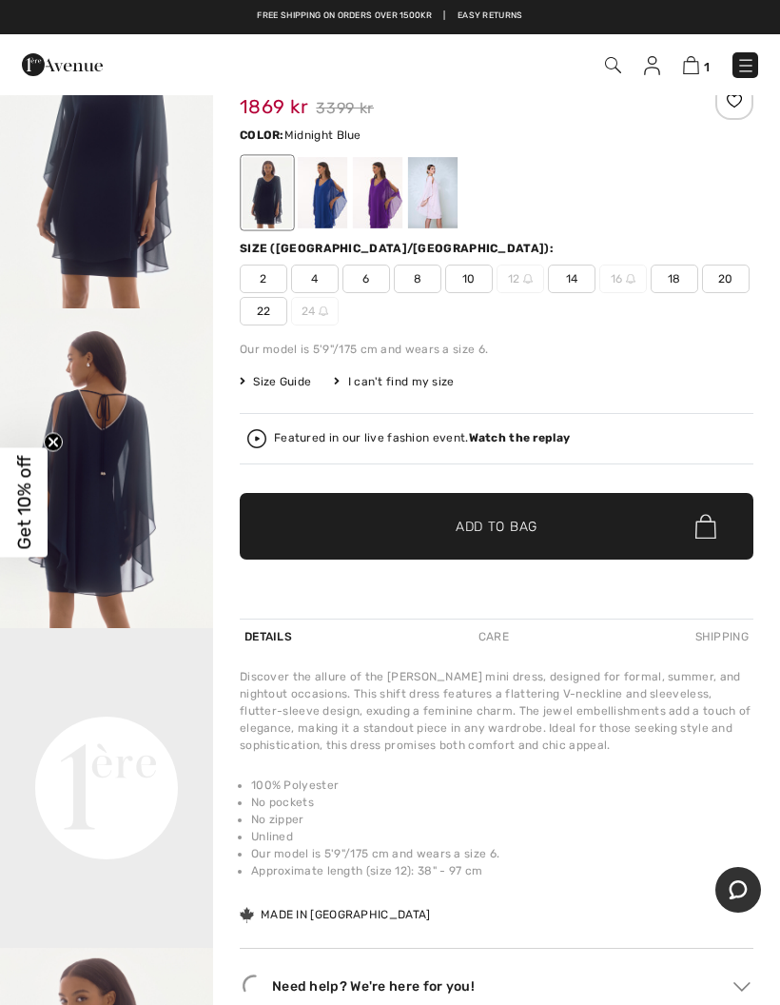
scroll to position [106, 0]
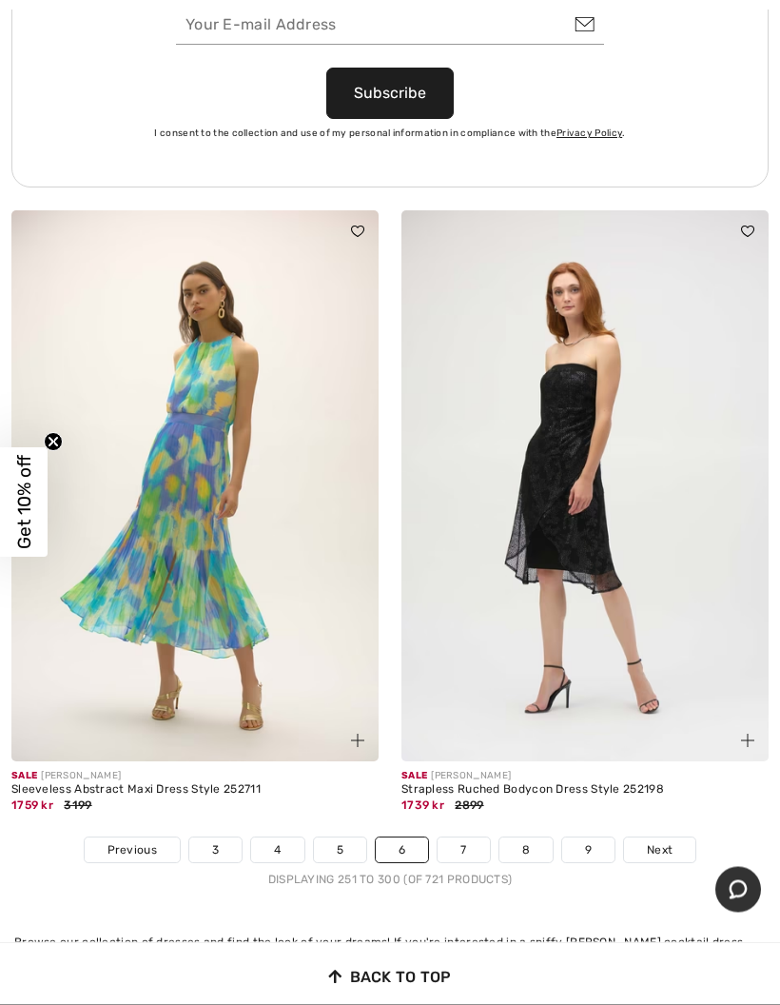
scroll to position [15988, 0]
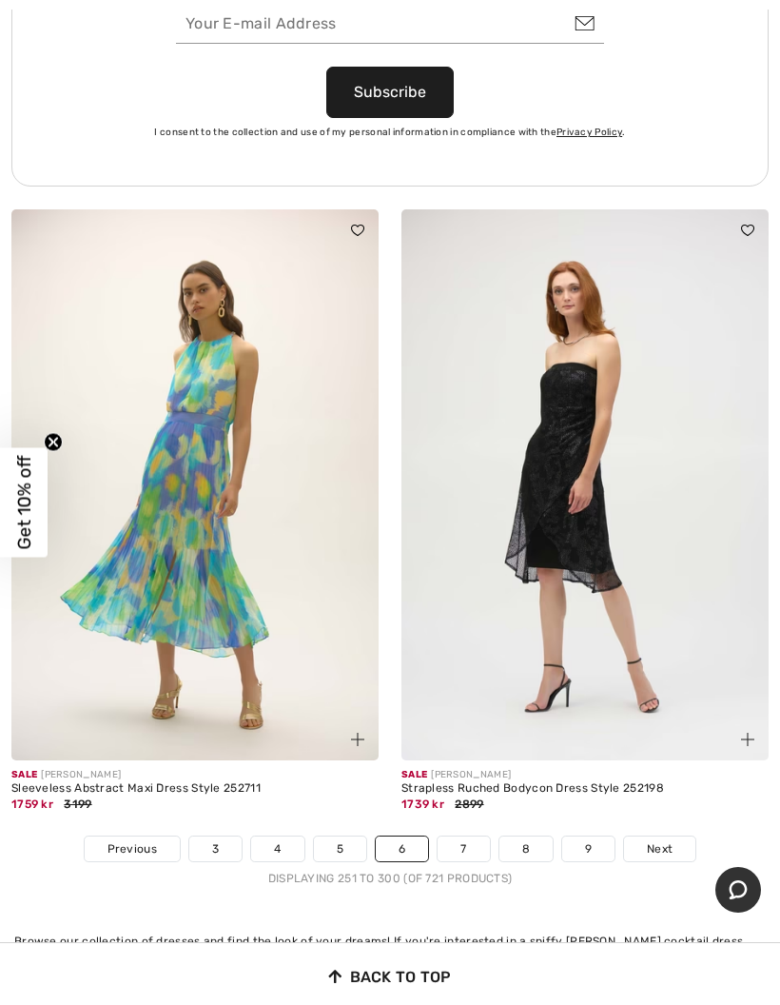
click at [669, 840] on span "Next" at bounding box center [660, 848] width 26 height 17
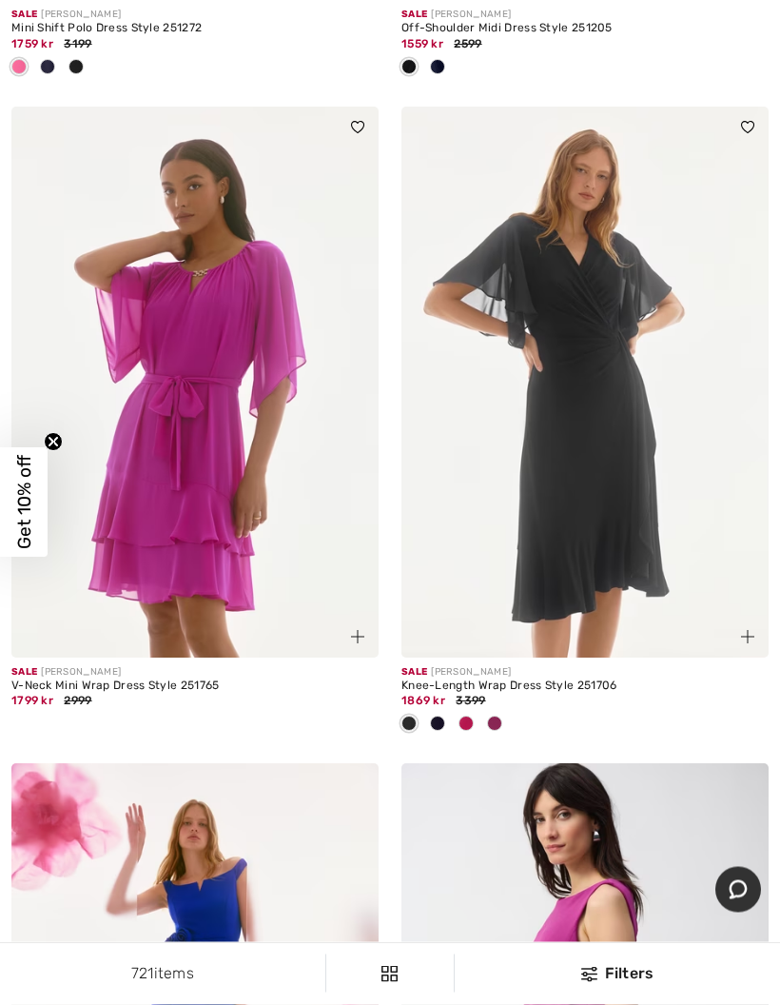
scroll to position [5910, 0]
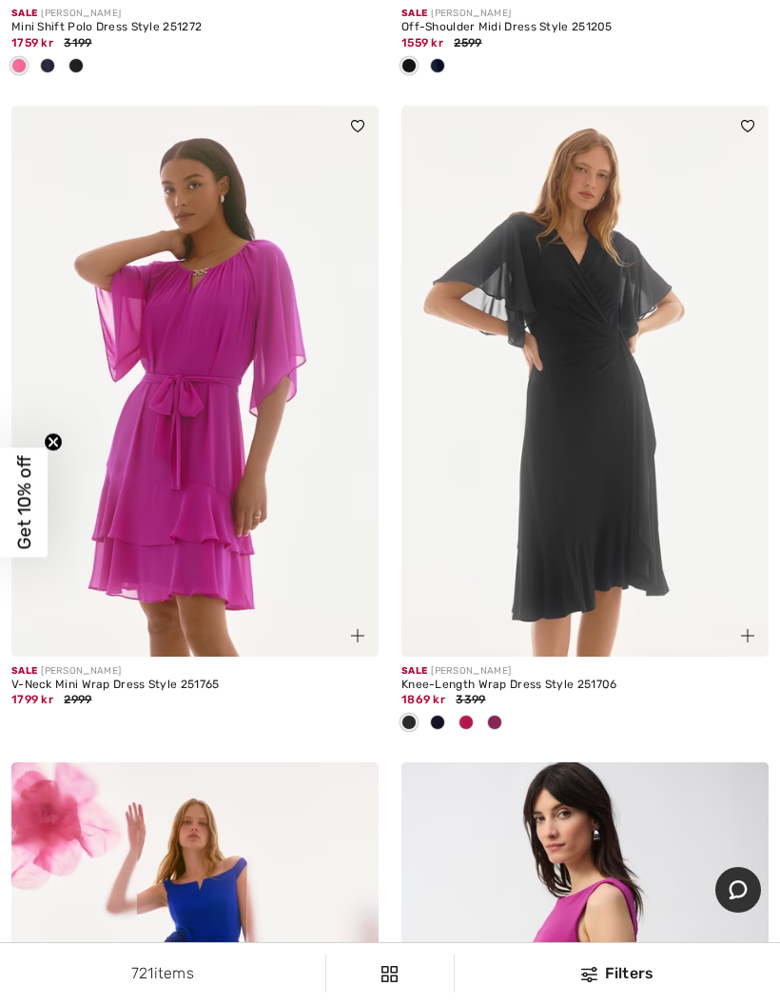
click at [590, 533] on img at bounding box center [584, 381] width 367 height 551
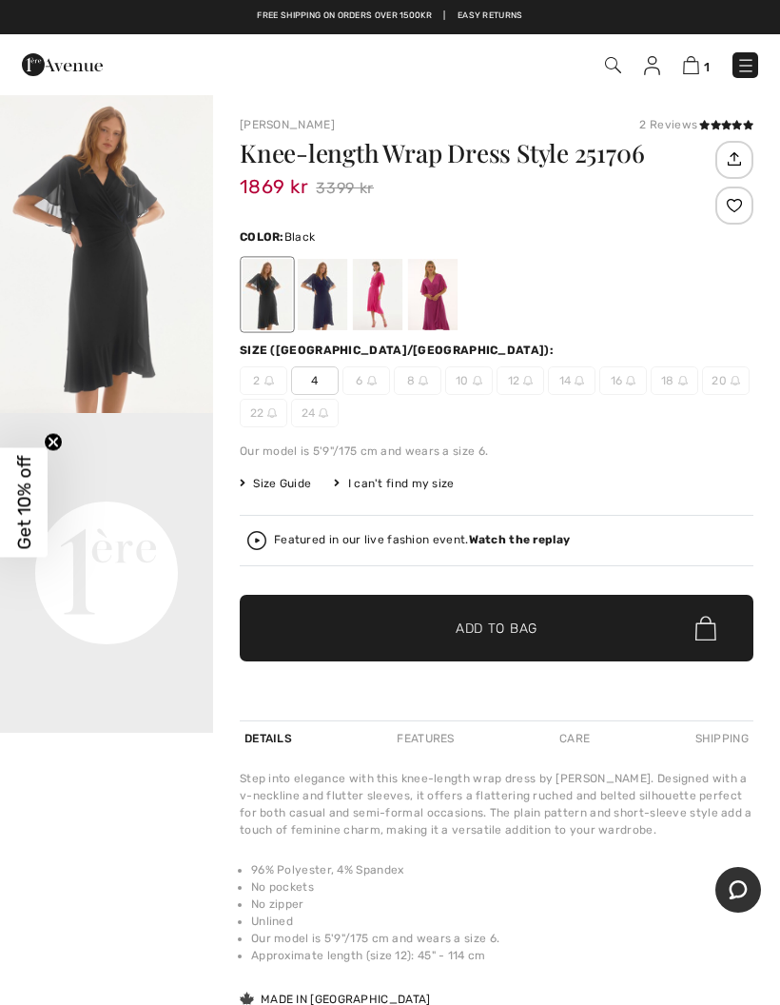
click at [136, 519] on video "Your browser does not support the video tag." at bounding box center [106, 466] width 213 height 107
click at [155, 519] on video "Your browser does not support the video tag." at bounding box center [106, 466] width 213 height 107
click at [162, 519] on video "Your browser does not support the video tag." at bounding box center [106, 466] width 213 height 107
click at [154, 519] on video "Your browser does not support the video tag." at bounding box center [106, 466] width 213 height 107
click at [388, 297] on div at bounding box center [377, 294] width 49 height 71
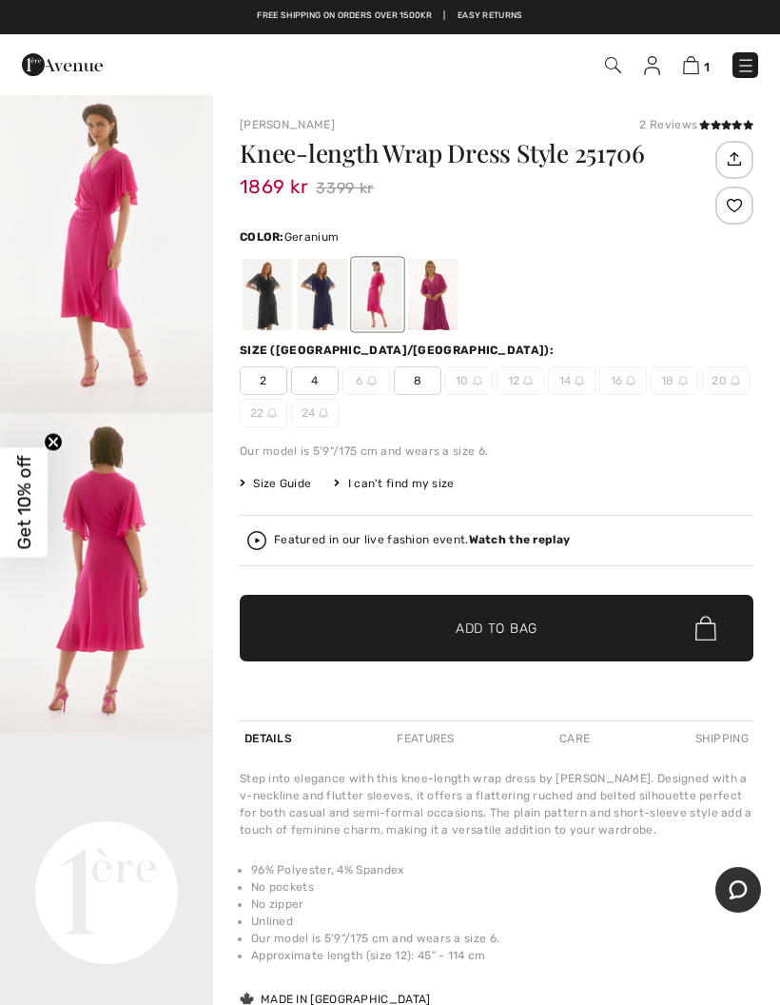
click at [112, 282] on img "1 / 4" at bounding box center [106, 253] width 213 height 320
click at [442, 317] on div at bounding box center [432, 294] width 49 height 71
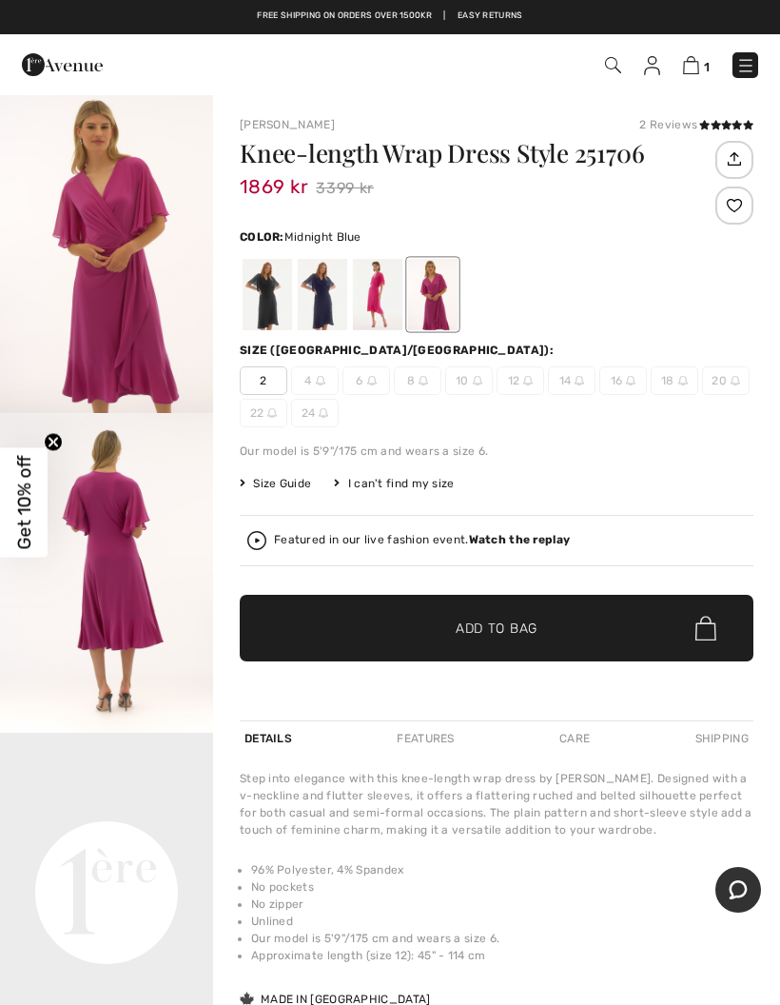
click at [336, 292] on div at bounding box center [322, 294] width 49 height 71
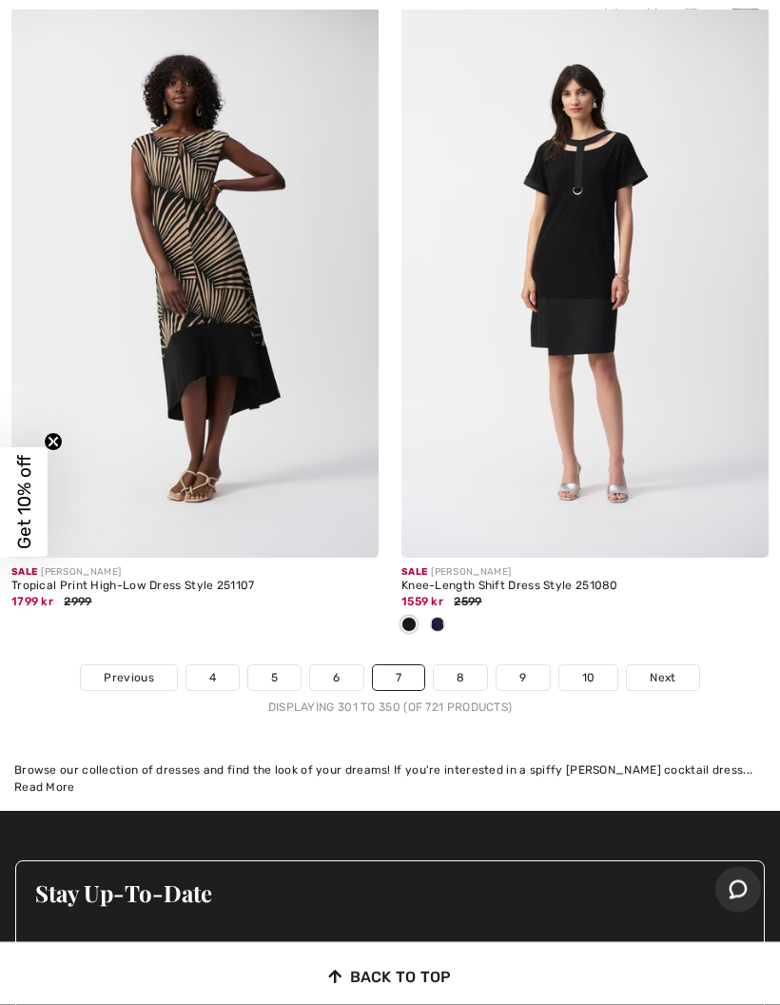
scroll to position [16224, 0]
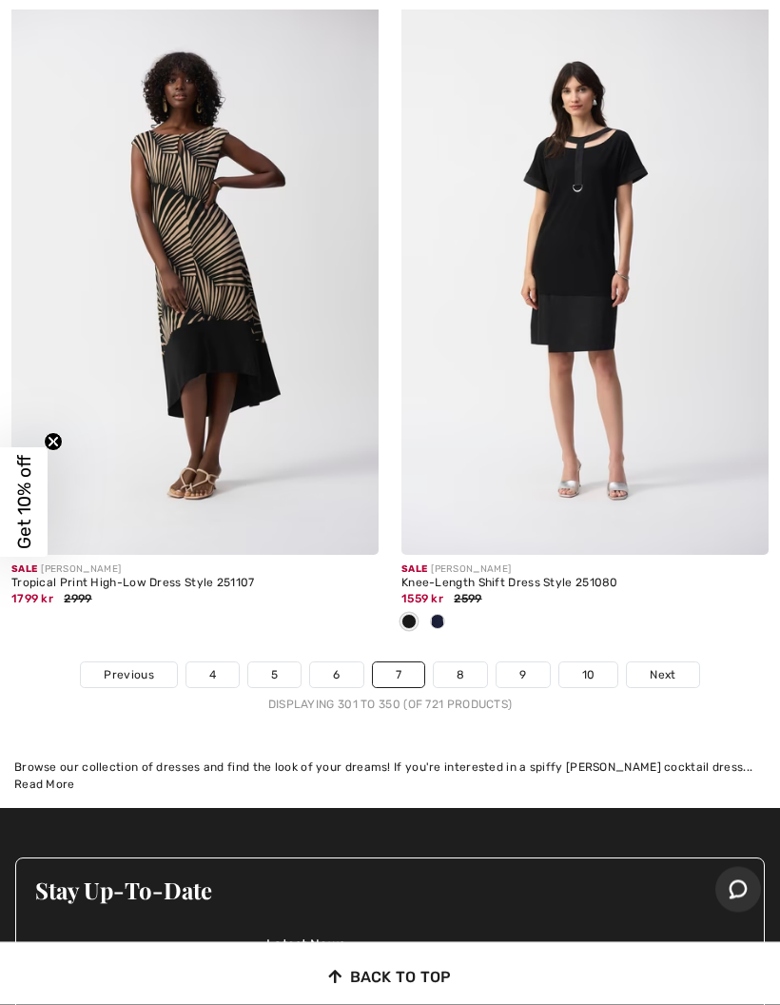
click at [662, 667] on span "Next" at bounding box center [663, 675] width 26 height 17
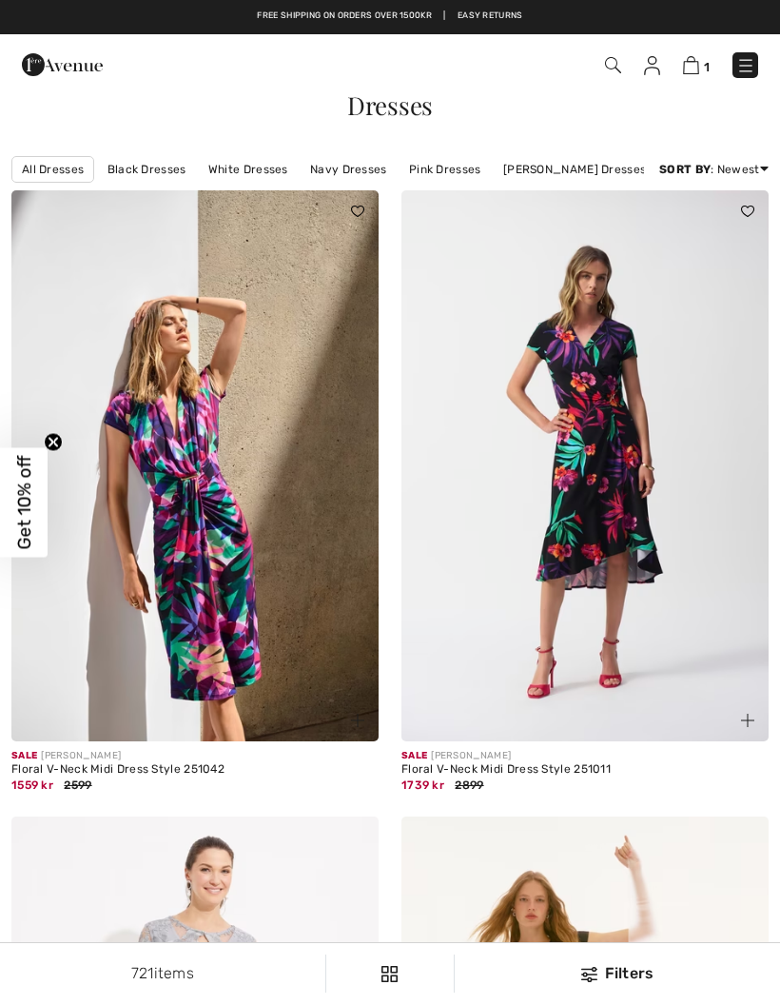
checkbox input "true"
